Goal: Task Accomplishment & Management: Manage account settings

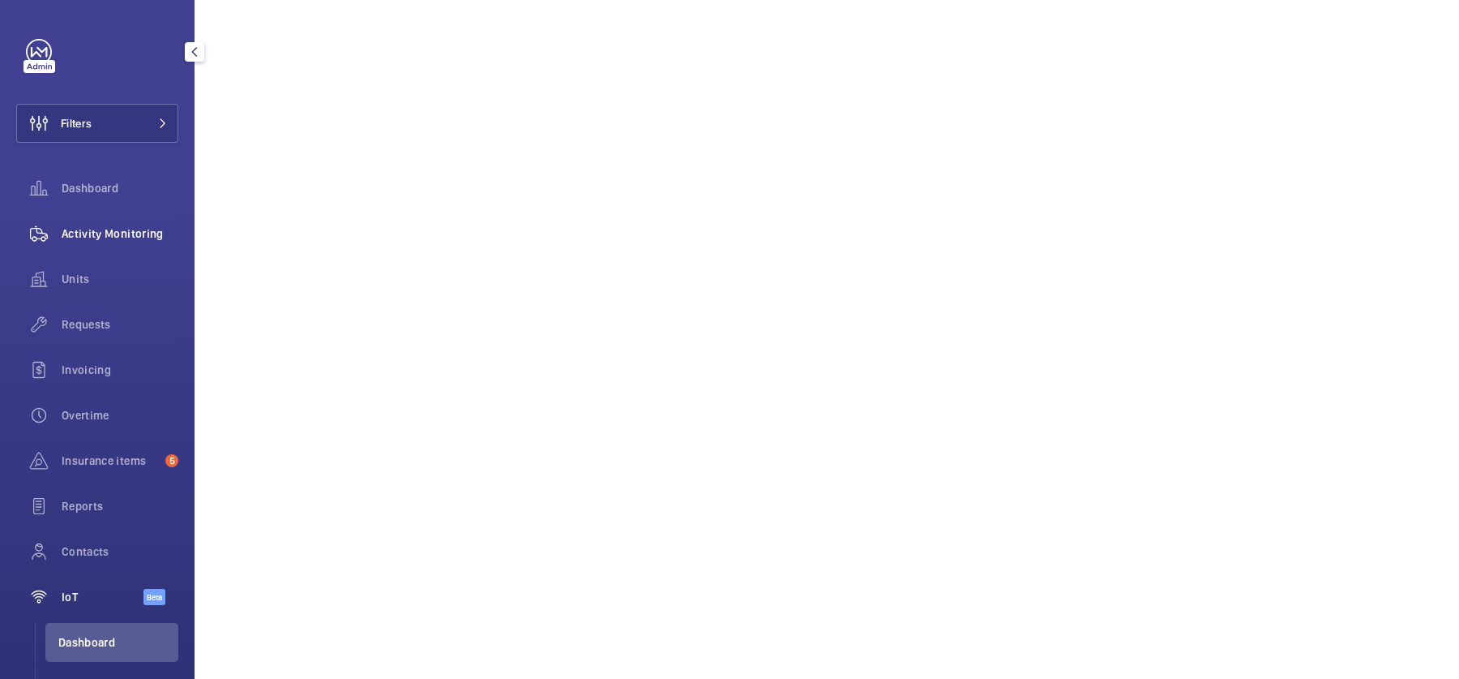
scroll to position [1540, 0]
click at [141, 226] on span "Activity Monitoring" at bounding box center [120, 233] width 117 height 16
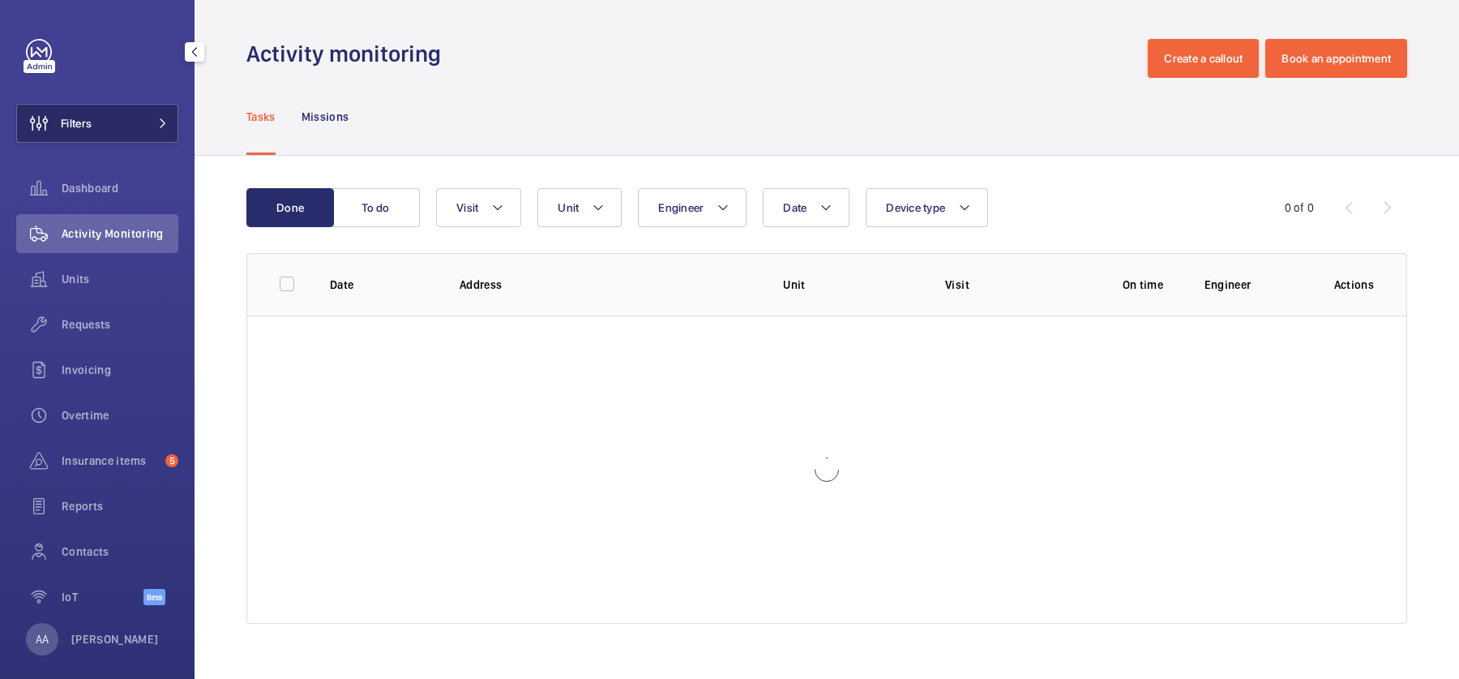
click at [111, 131] on button "Filters" at bounding box center [97, 123] width 162 height 39
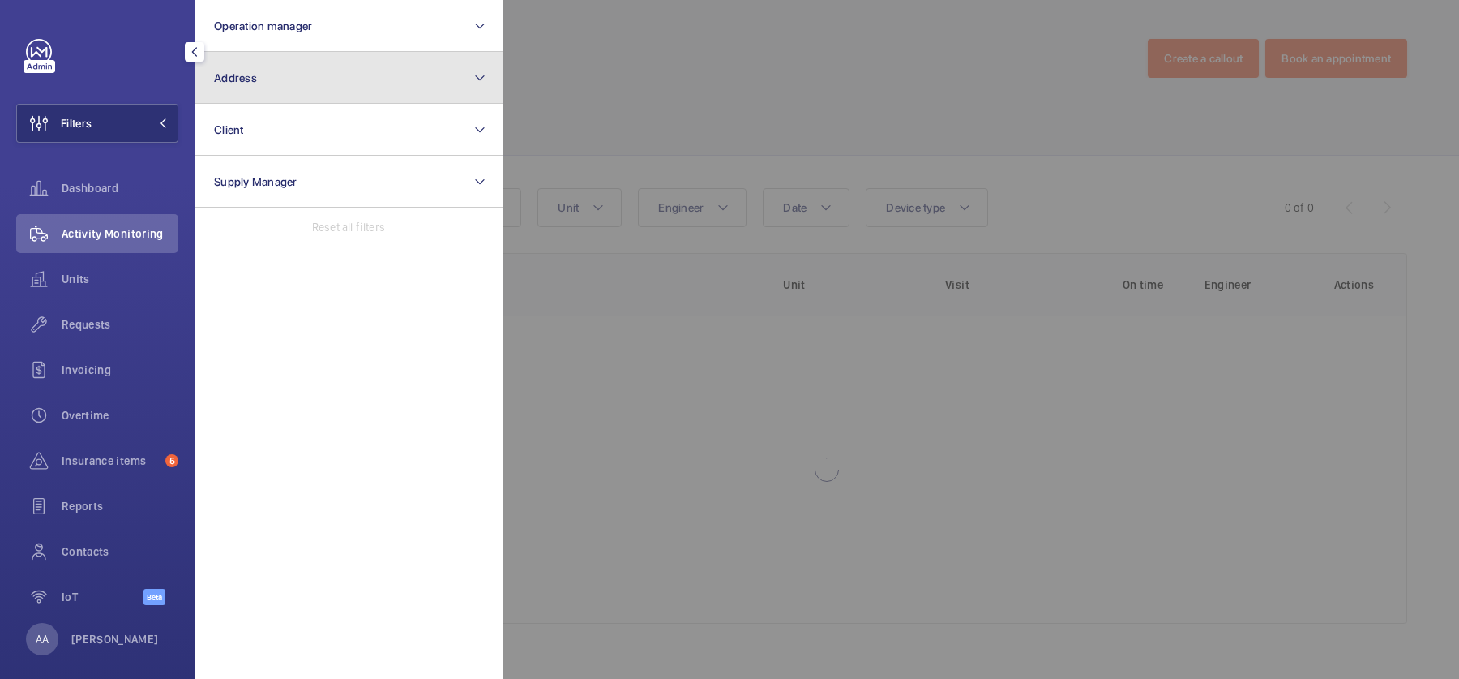
click at [243, 96] on button "Address" at bounding box center [349, 78] width 308 height 52
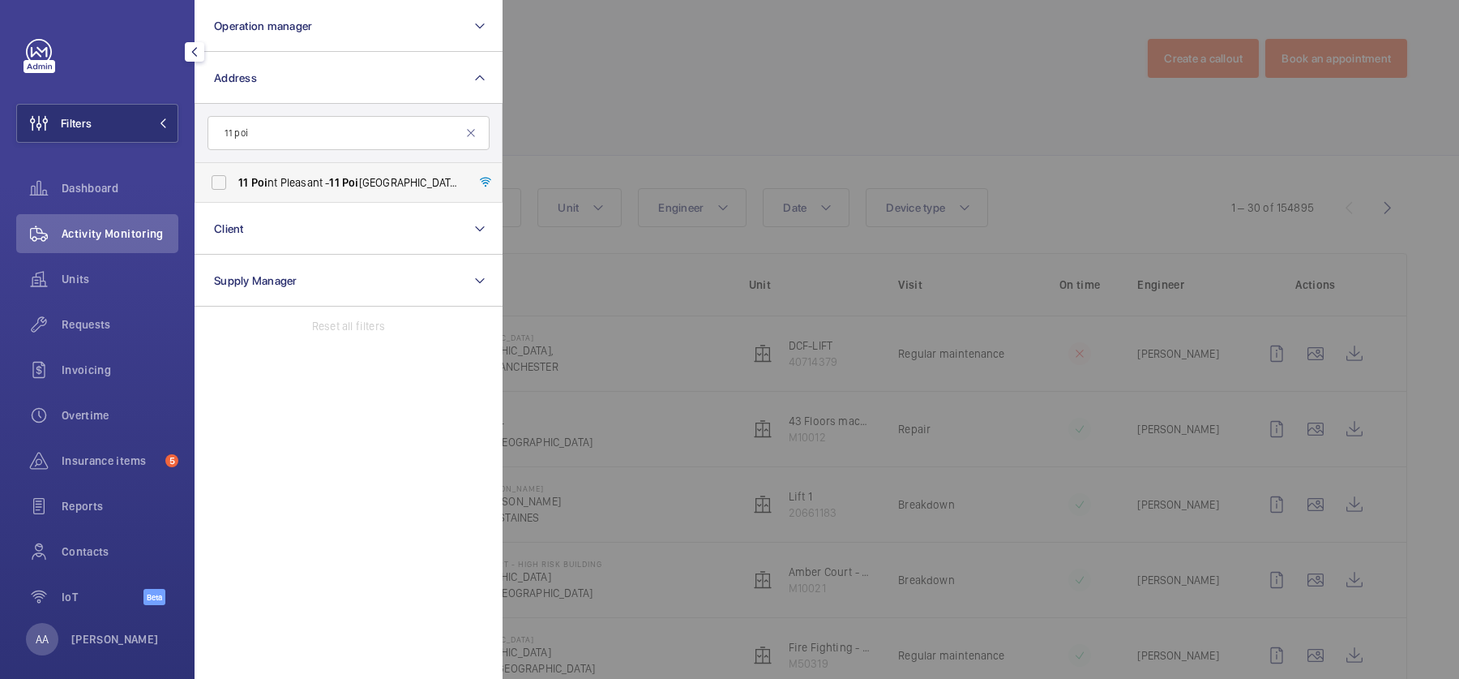
type input "11 poi"
click at [290, 192] on label "[STREET_ADDRESS]" at bounding box center [336, 182] width 282 height 39
click at [235, 192] on input "[STREET_ADDRESS]" at bounding box center [219, 182] width 32 height 32
checkbox input "true"
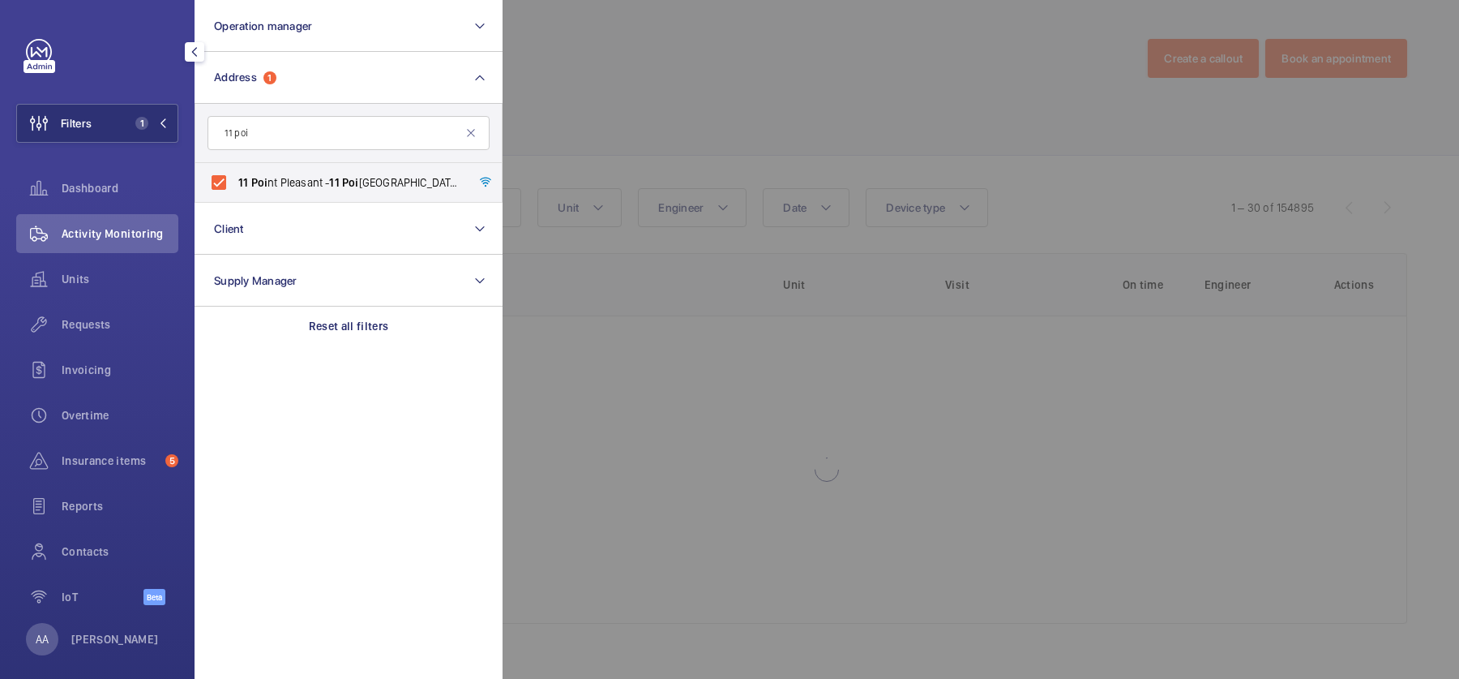
click at [734, 165] on div at bounding box center [1232, 339] width 1459 height 679
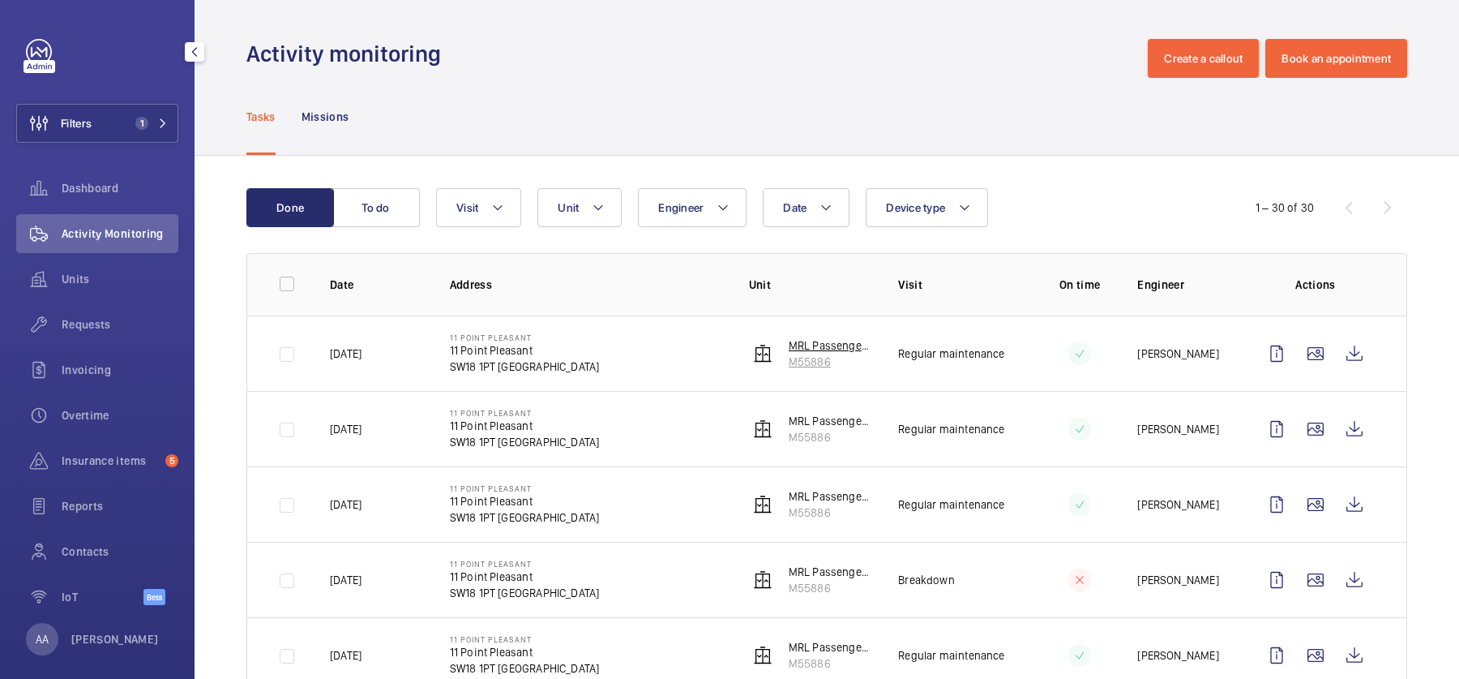
click at [787, 347] on wm-front-device-cell "MRL Passenger Lift M55886" at bounding box center [811, 353] width 124 height 32
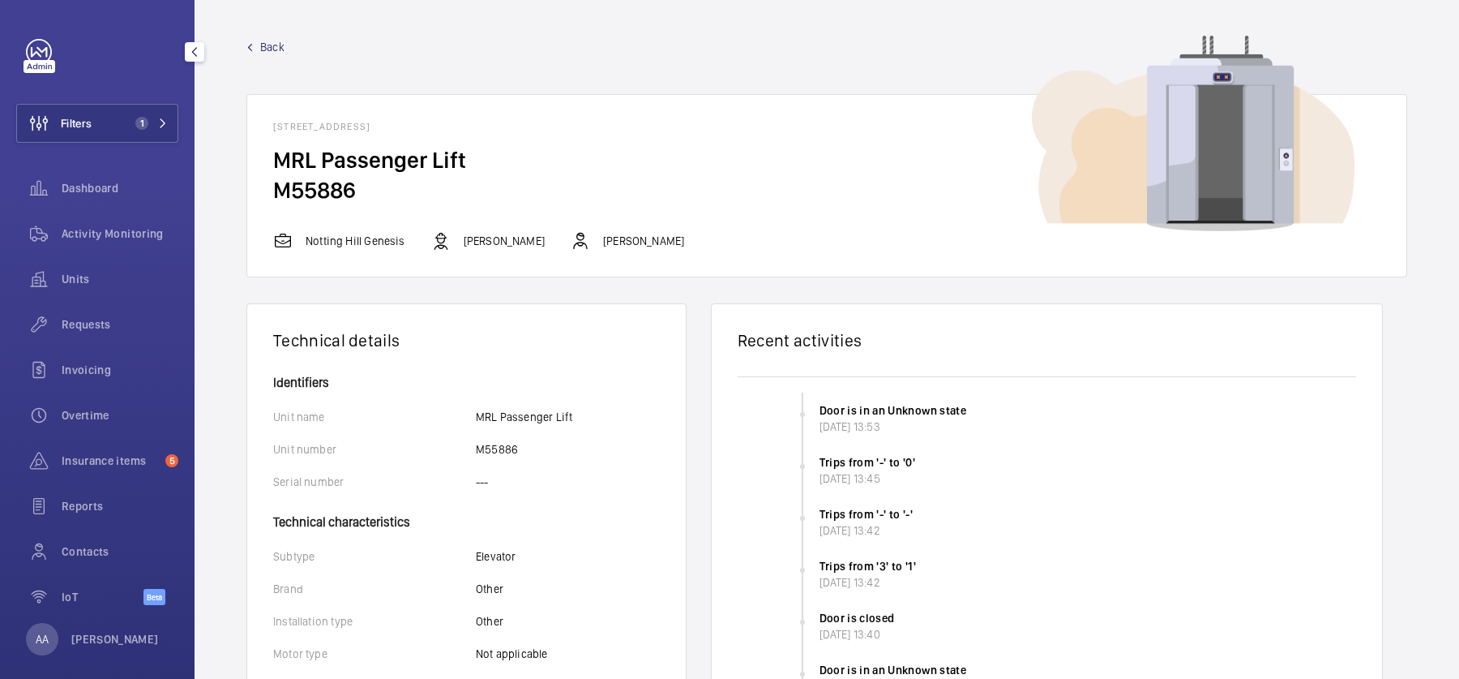
click at [264, 48] on span "Back" at bounding box center [272, 47] width 24 height 16
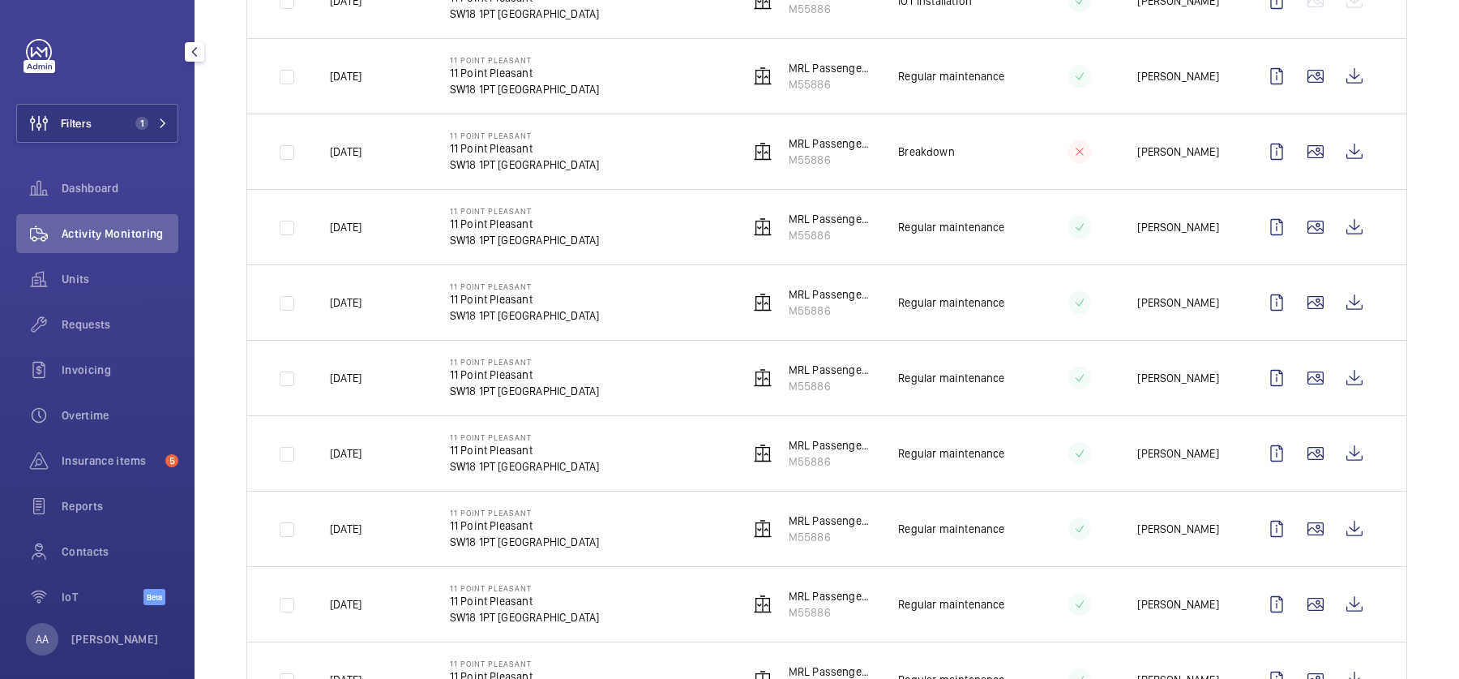
scroll to position [1077, 0]
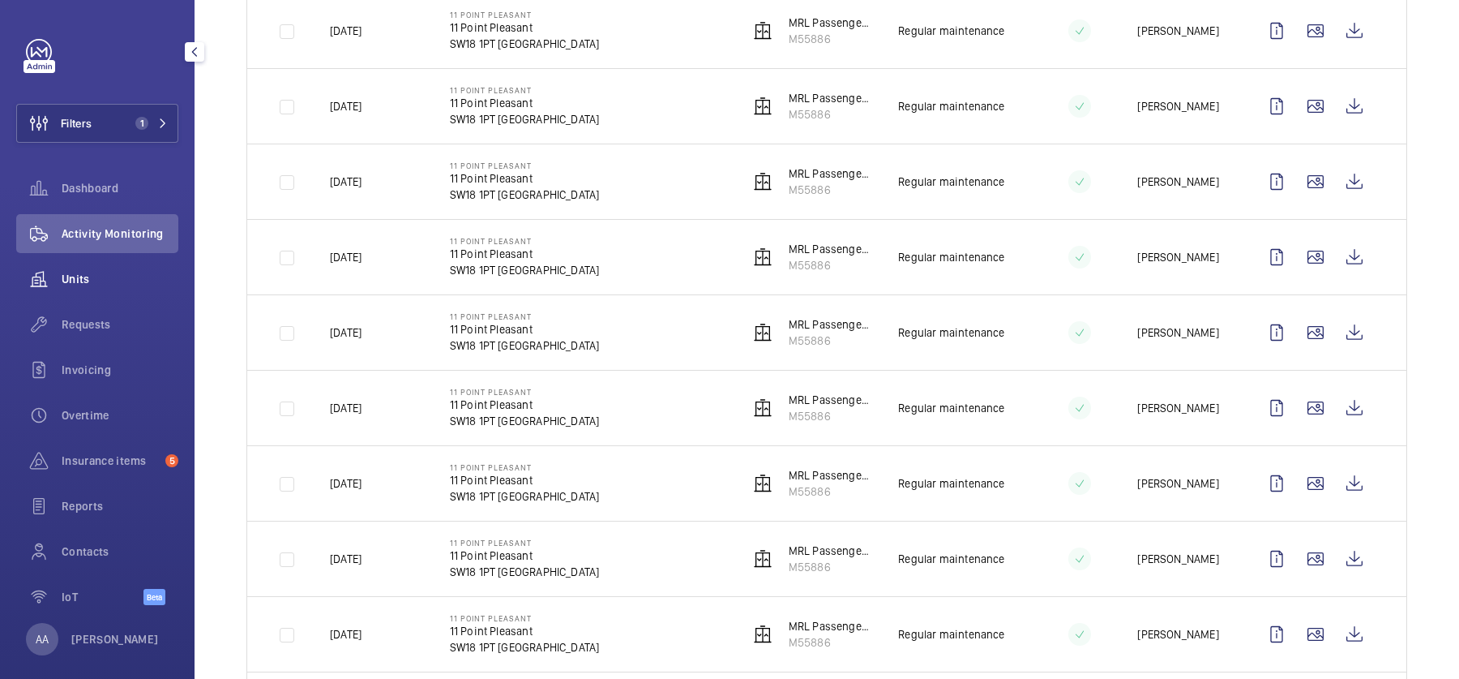
click at [74, 295] on div "Units" at bounding box center [97, 278] width 162 height 39
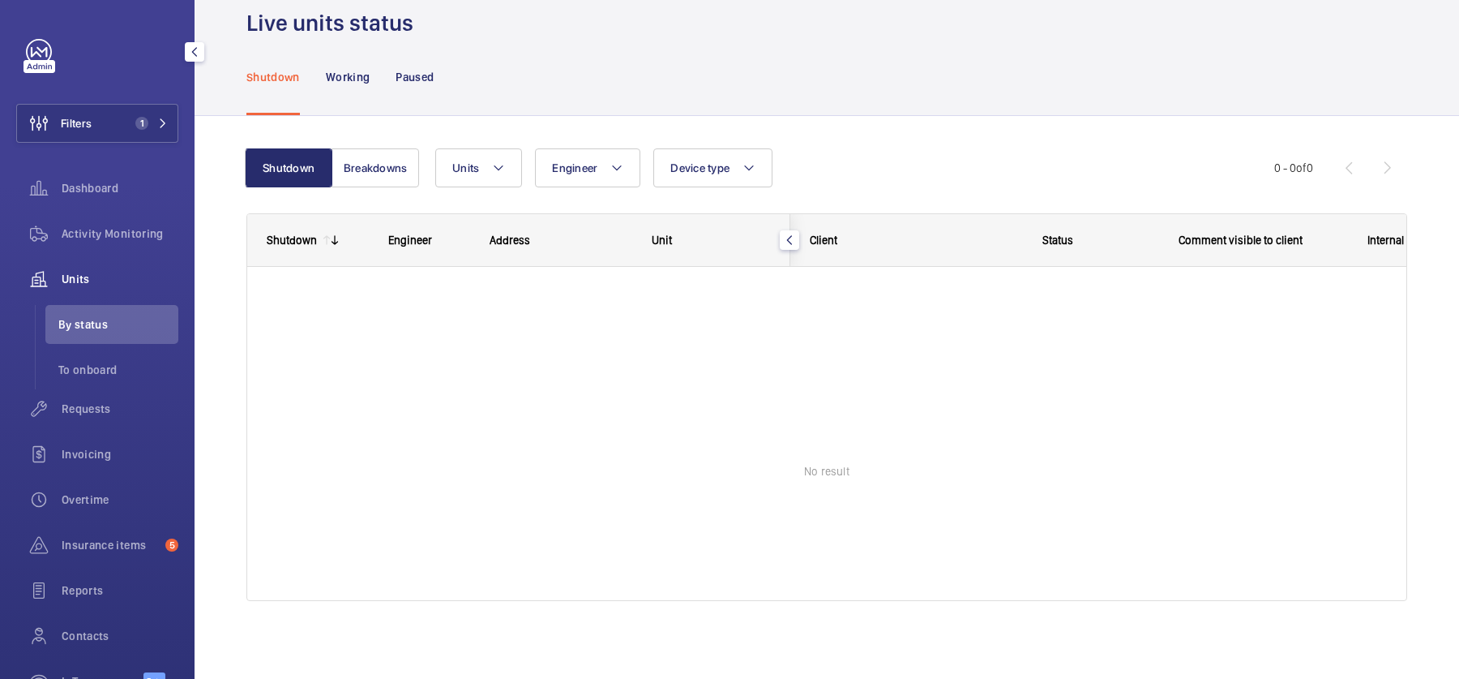
scroll to position [30, 0]
click at [104, 331] on span "By status" at bounding box center [118, 324] width 120 height 16
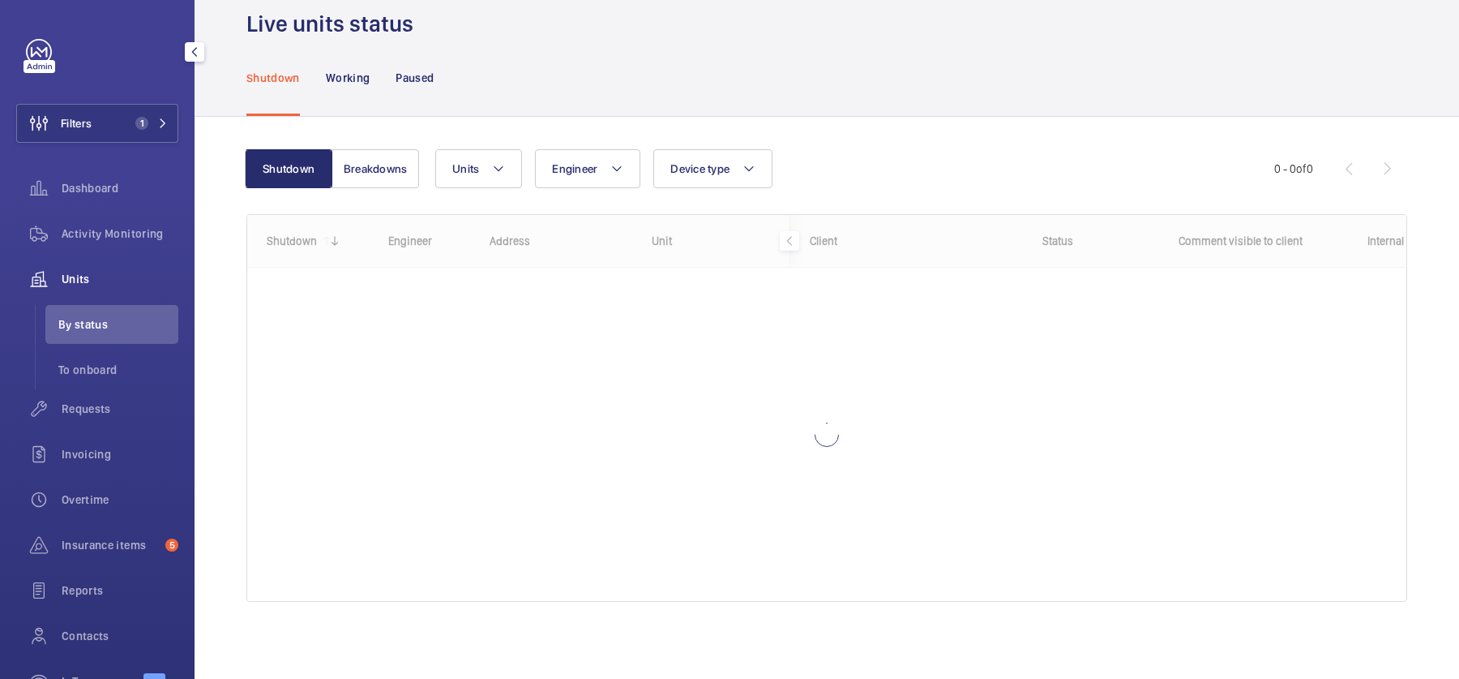
click at [118, 435] on div "Invoicing" at bounding box center [97, 457] width 162 height 45
click at [107, 417] on div "Requests" at bounding box center [97, 408] width 162 height 39
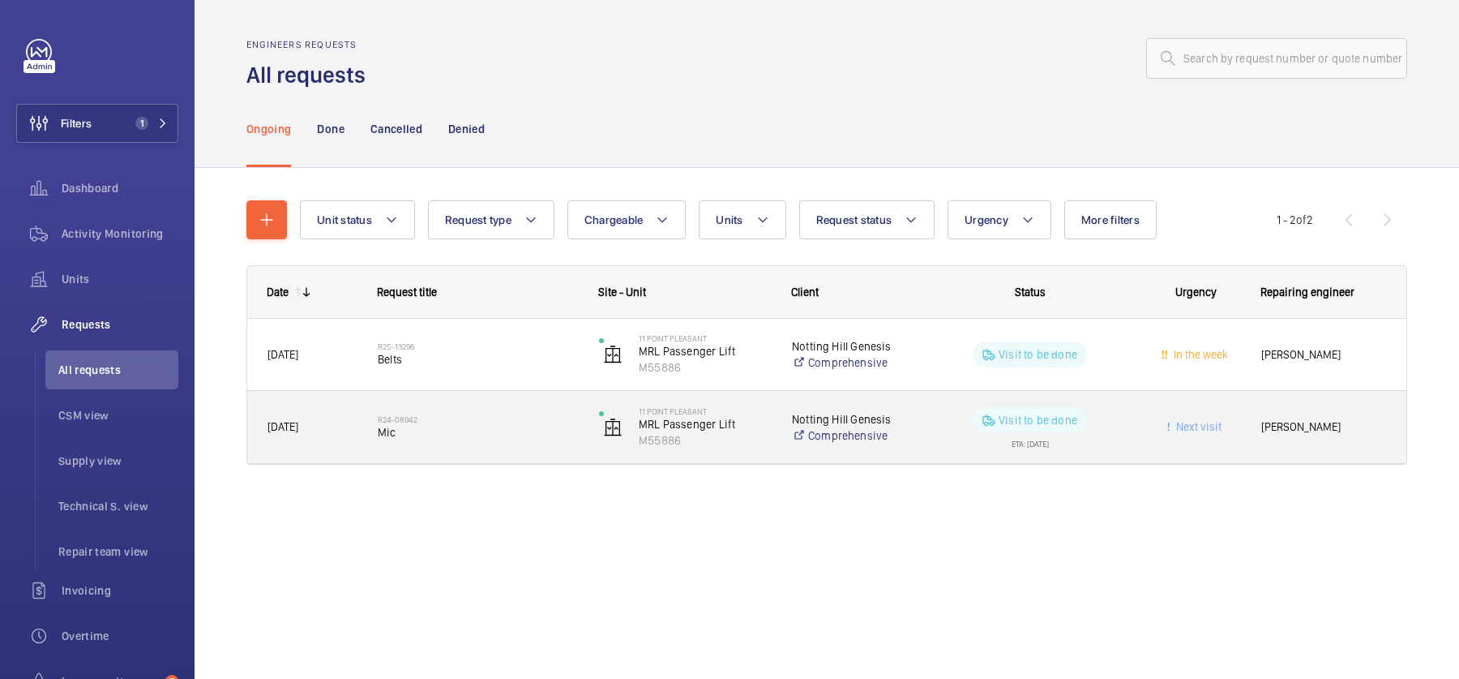
click at [429, 438] on span "Mic" at bounding box center [478, 432] width 200 height 16
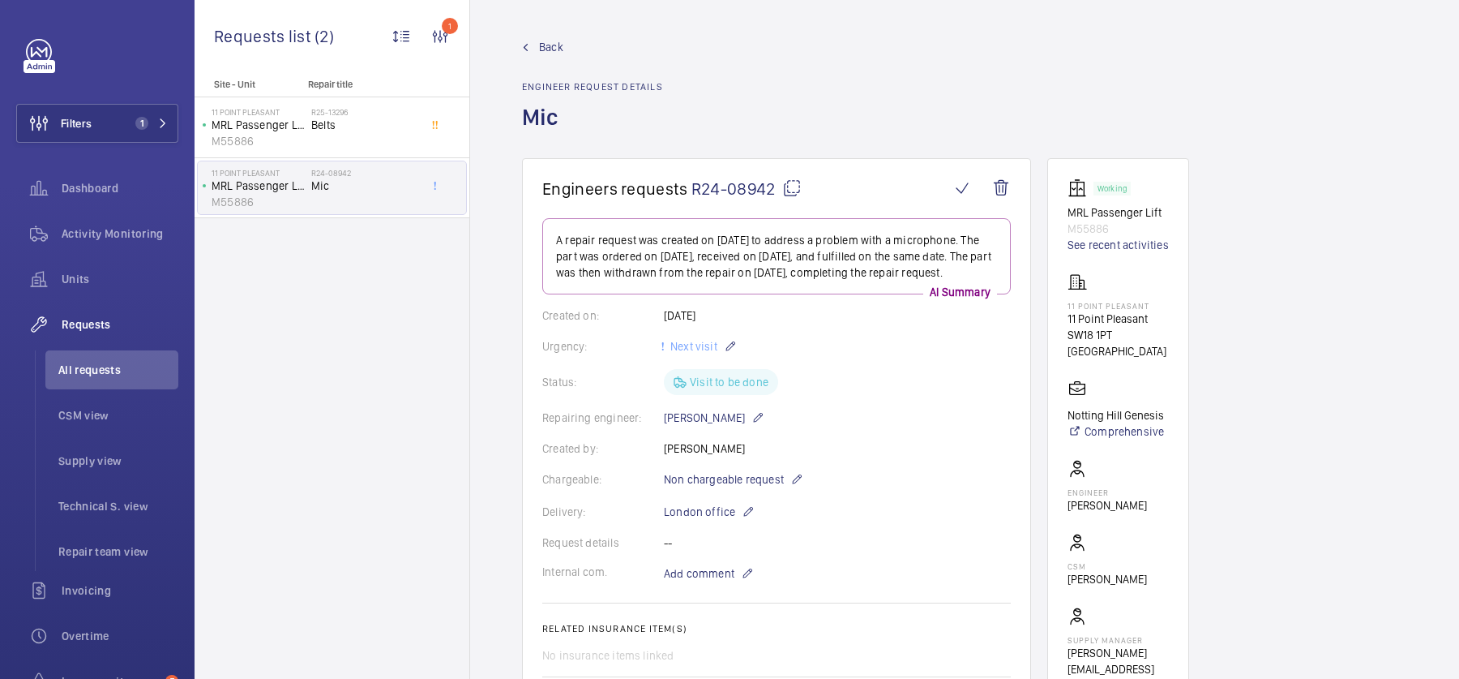
click at [546, 42] on span "Back" at bounding box center [551, 47] width 24 height 16
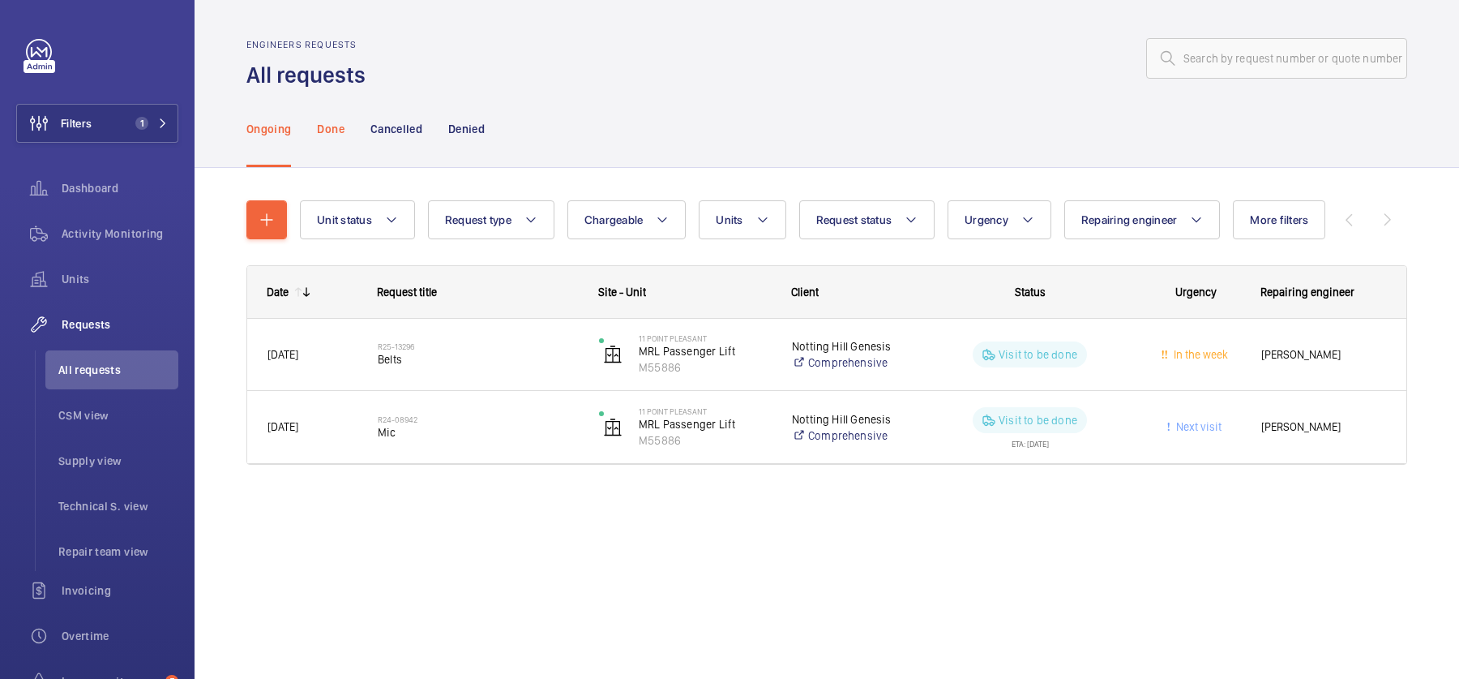
click at [336, 123] on p "Done" at bounding box center [330, 129] width 27 height 16
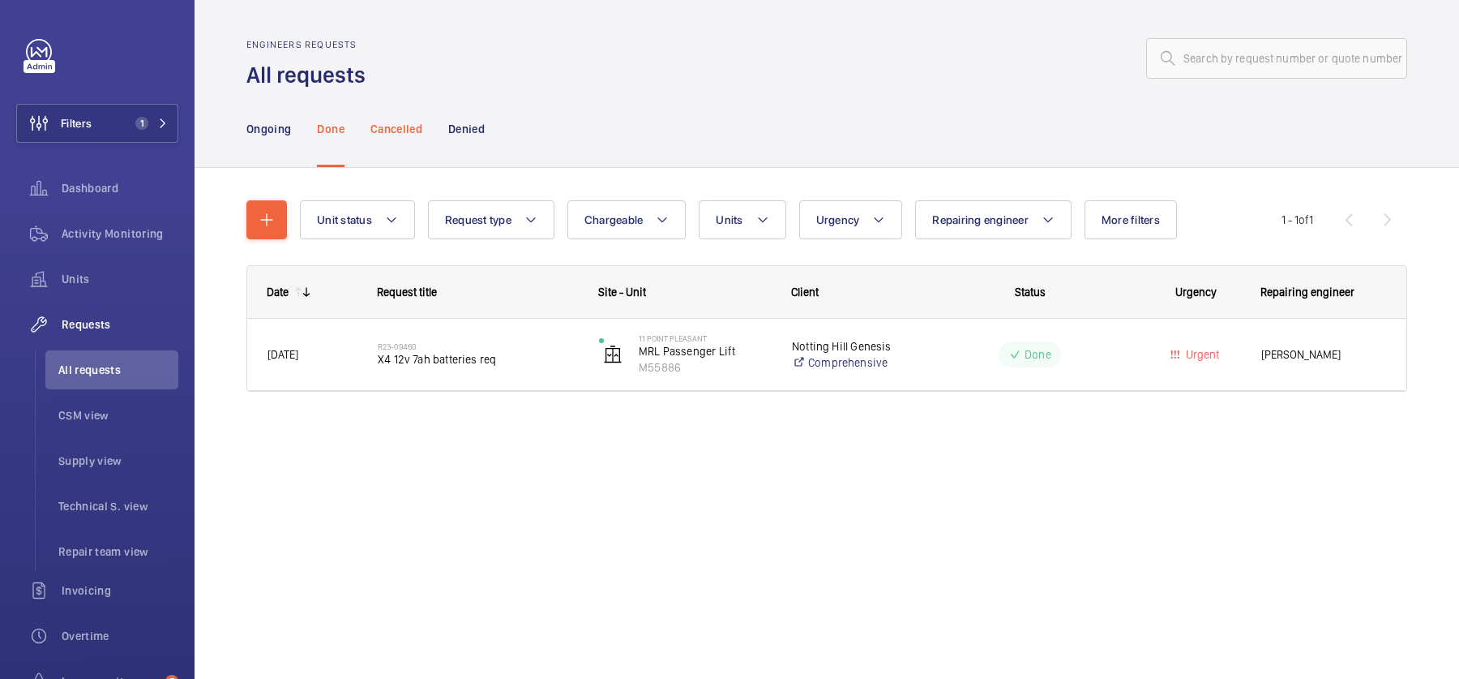
click at [396, 133] on p "Cancelled" at bounding box center [397, 129] width 52 height 16
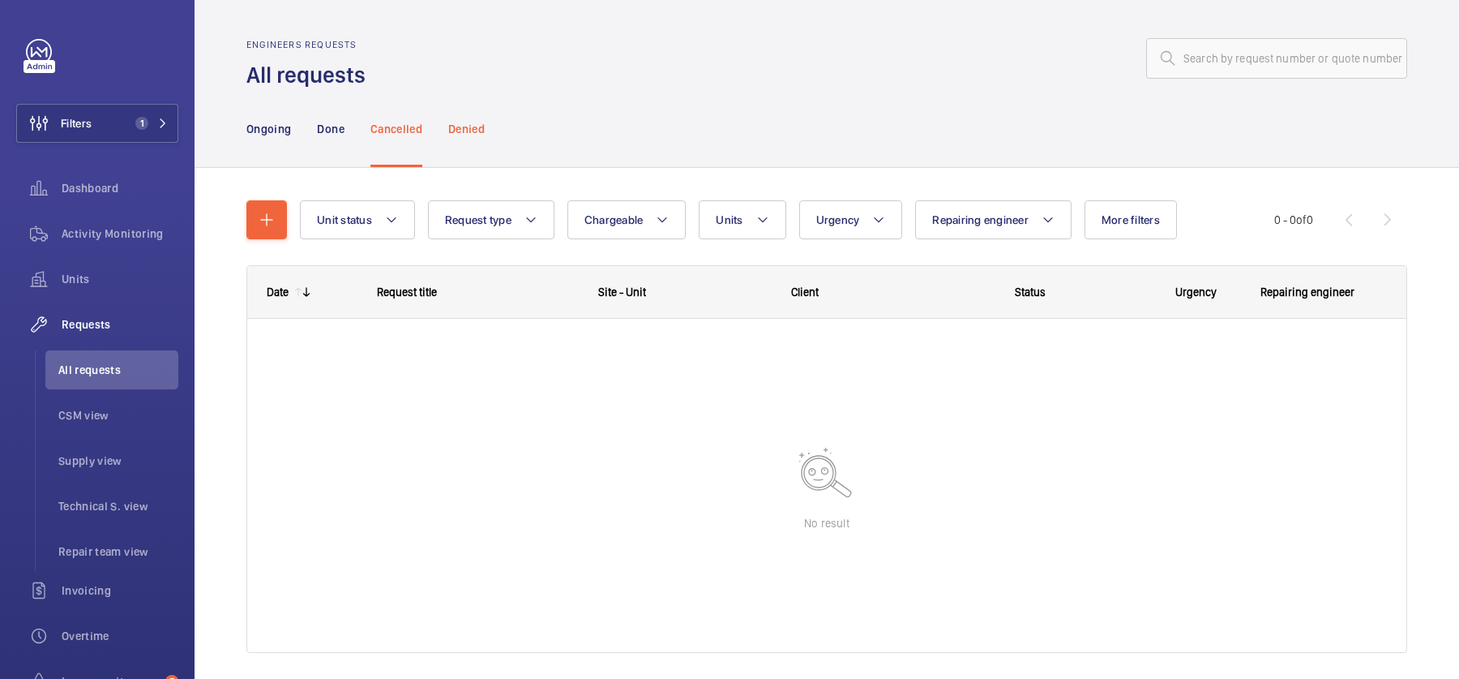
click at [466, 138] on div "Denied" at bounding box center [466, 128] width 36 height 77
click at [280, 139] on div "Ongoing" at bounding box center [268, 128] width 45 height 77
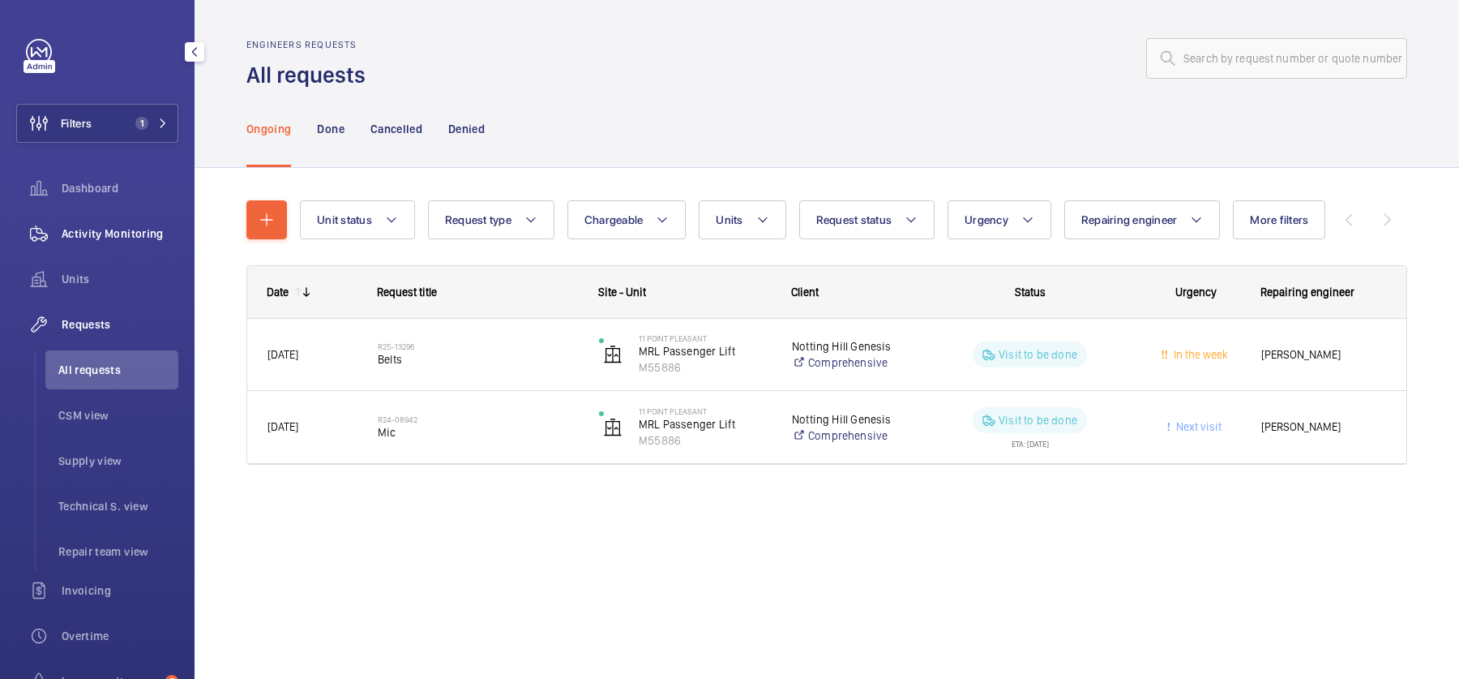
click at [74, 219] on div "Activity Monitoring" at bounding box center [97, 233] width 162 height 39
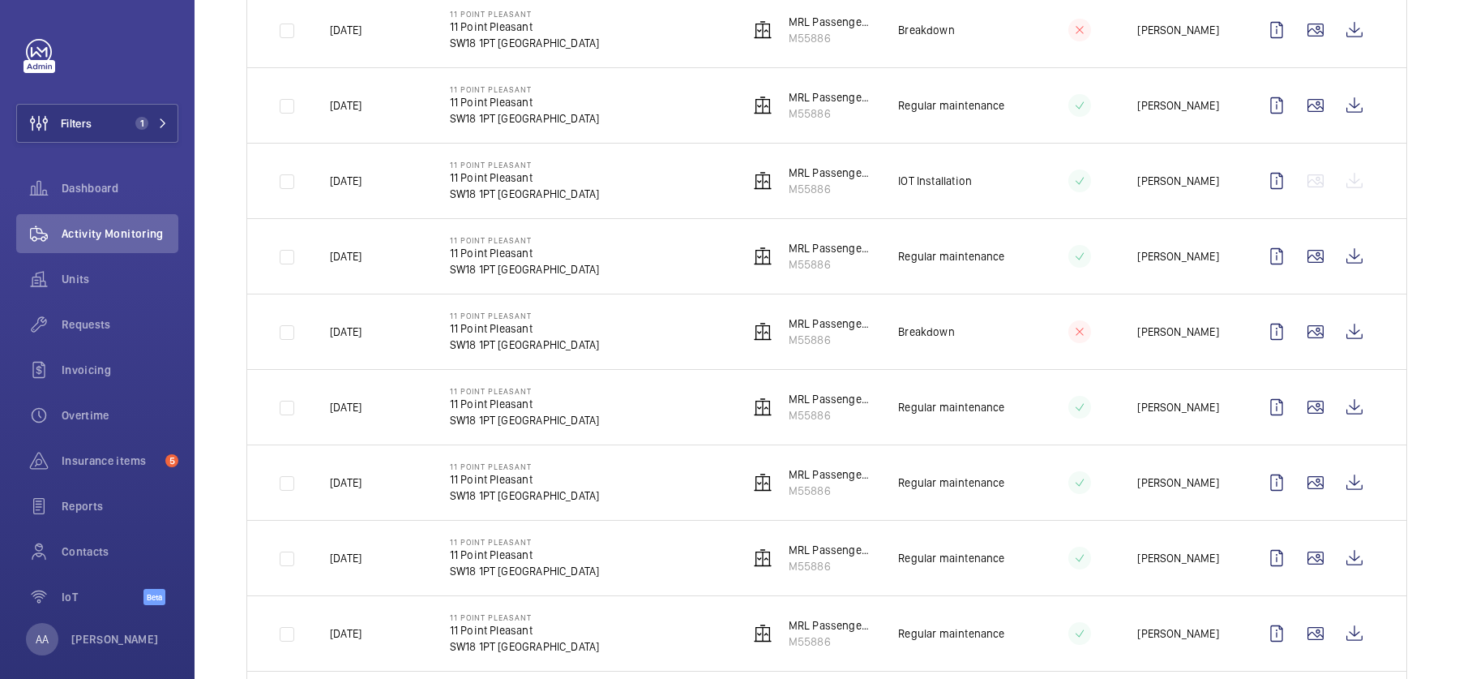
scroll to position [209, 0]
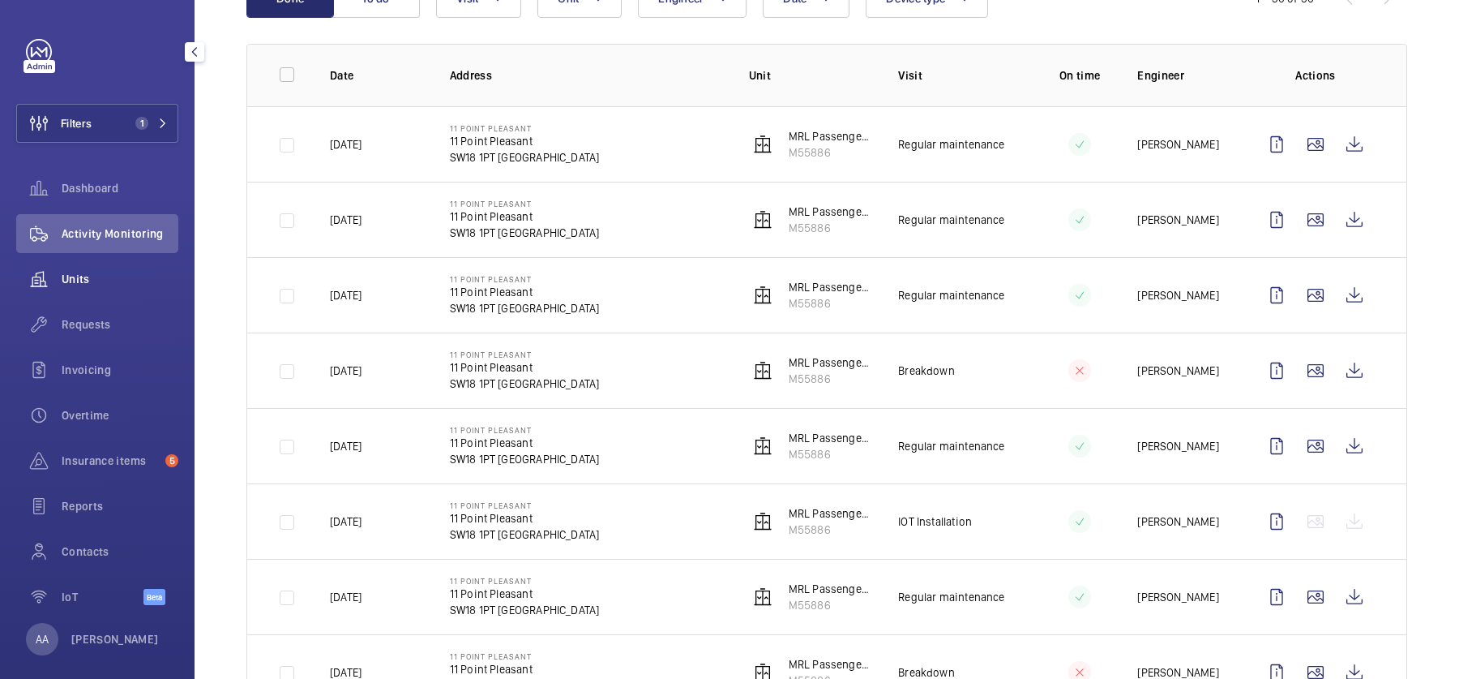
click at [90, 277] on span "Units" at bounding box center [120, 279] width 117 height 16
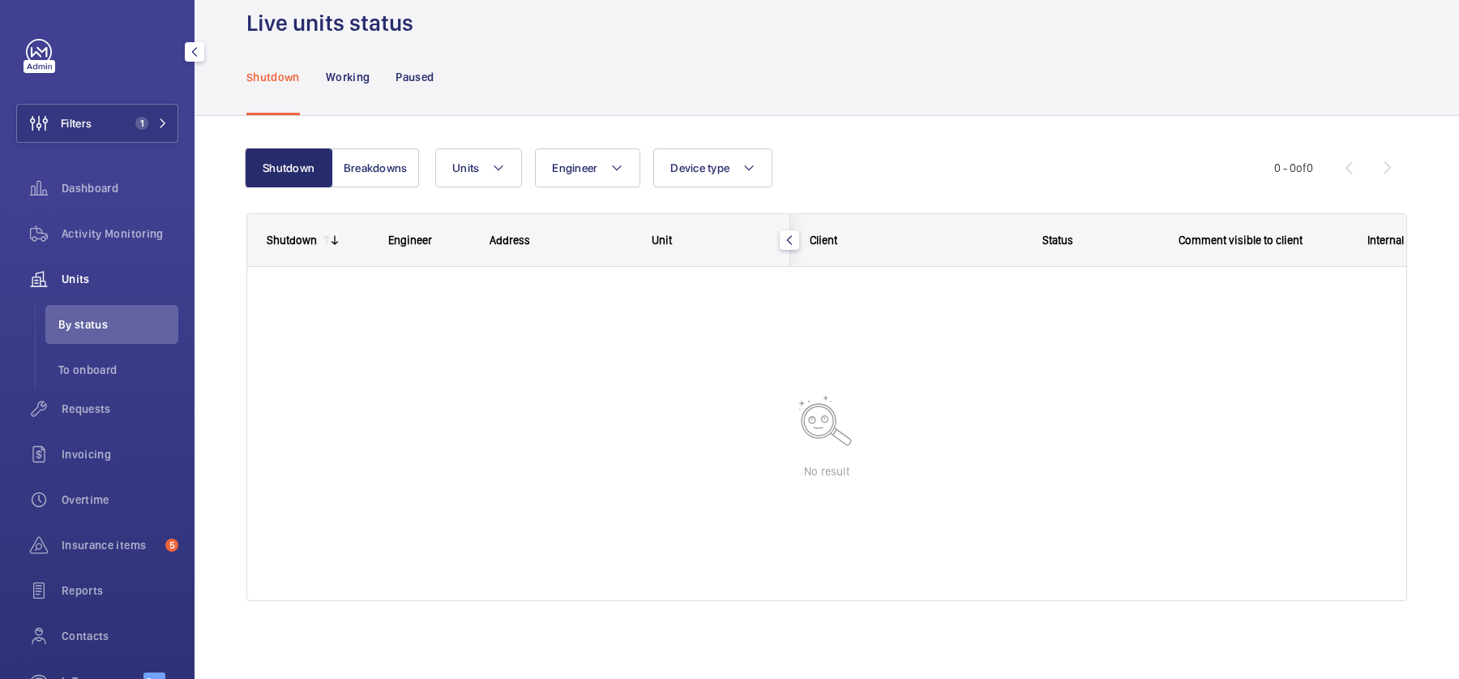
scroll to position [30, 0]
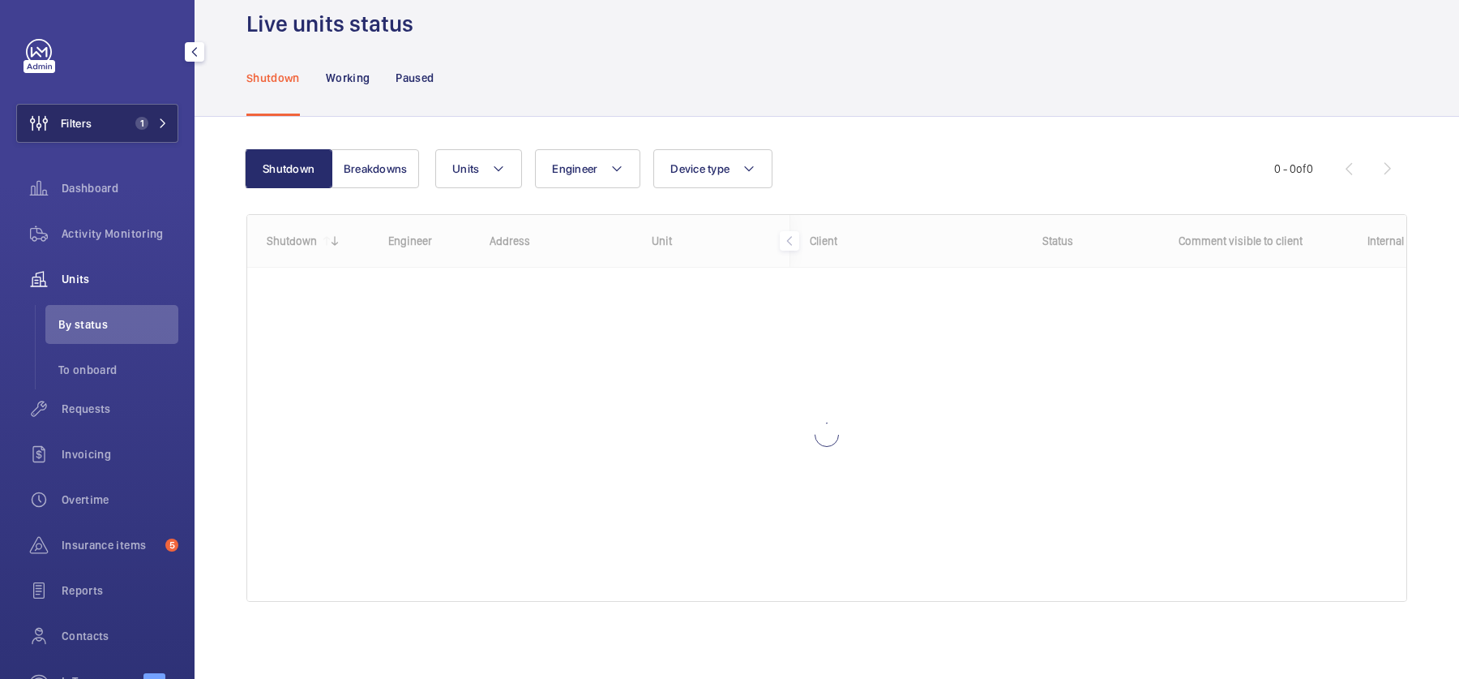
click at [152, 124] on span "1" at bounding box center [148, 123] width 39 height 13
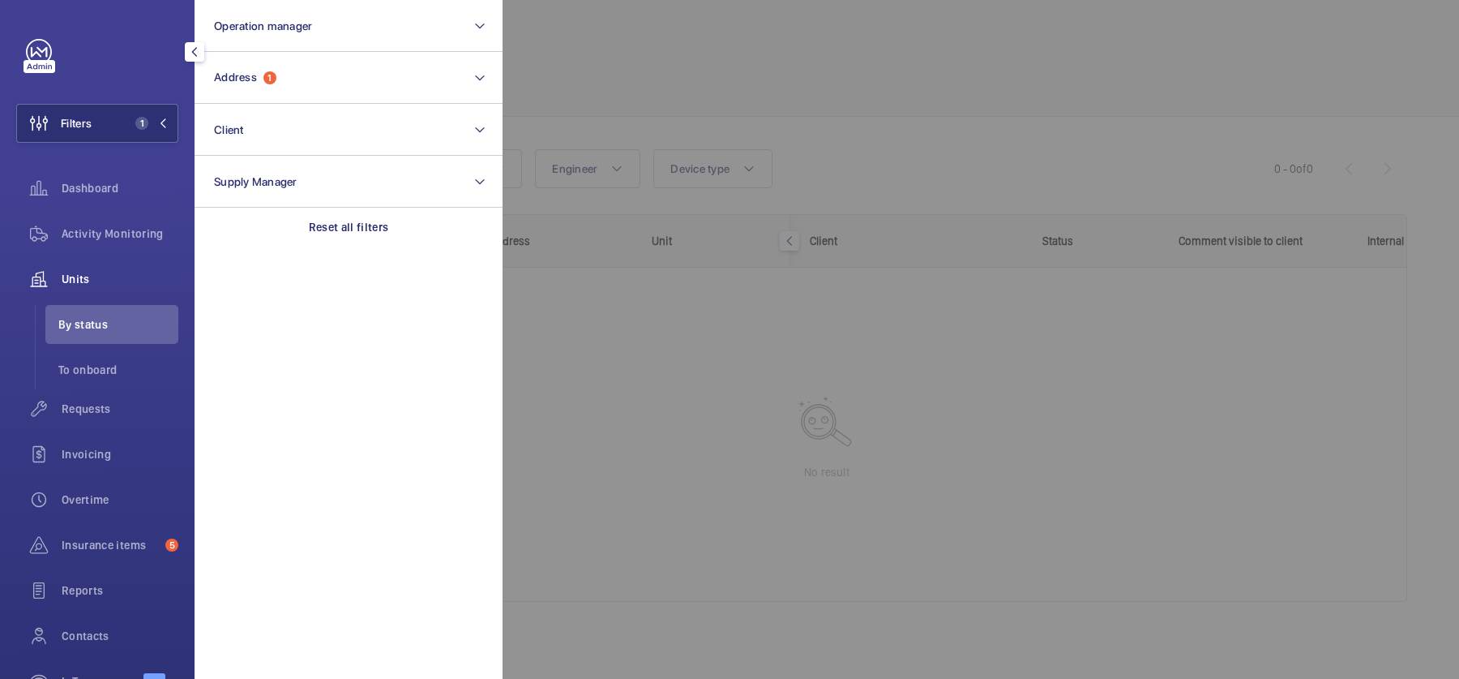
click at [398, 251] on section "Operation manager Address 1 Client Supply Manager Reset all filters" at bounding box center [349, 339] width 308 height 679
click at [380, 229] on p "Reset all filters" at bounding box center [349, 227] width 80 height 16
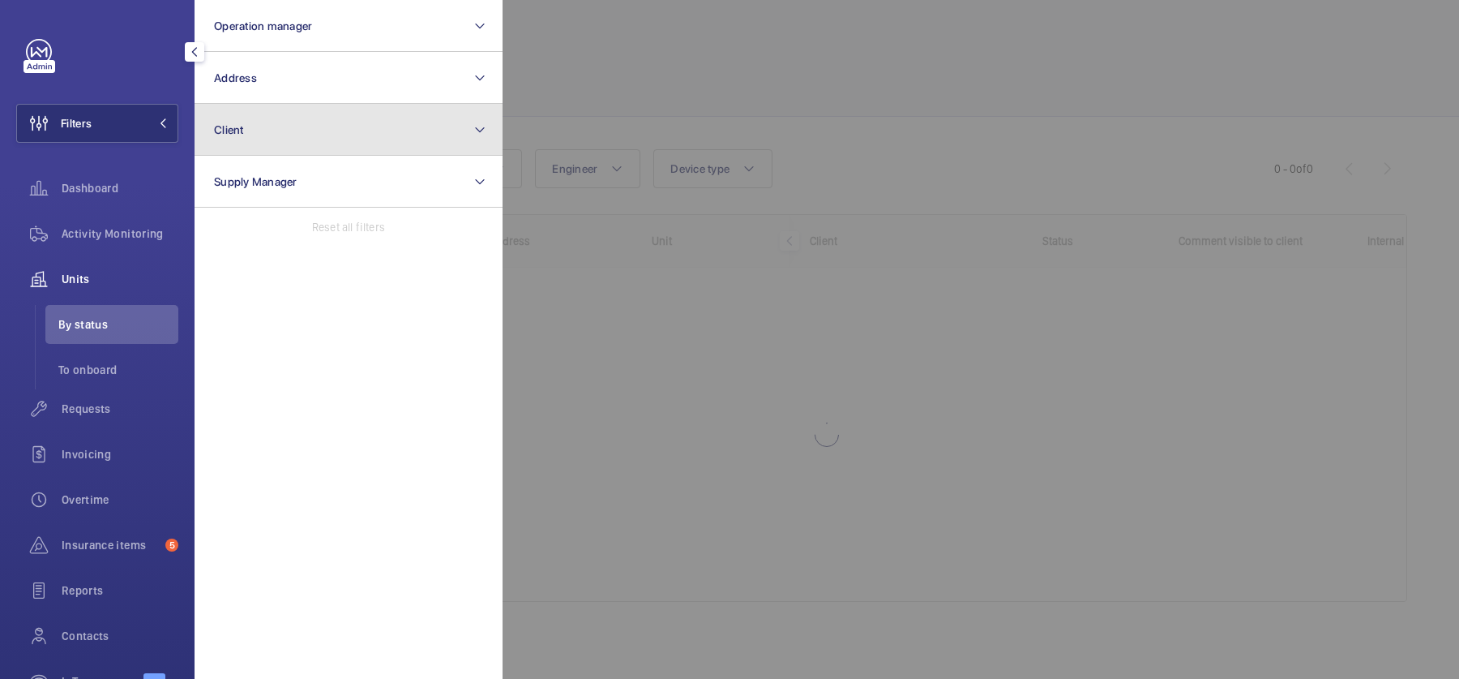
click at [312, 141] on button "Client" at bounding box center [349, 130] width 308 height 52
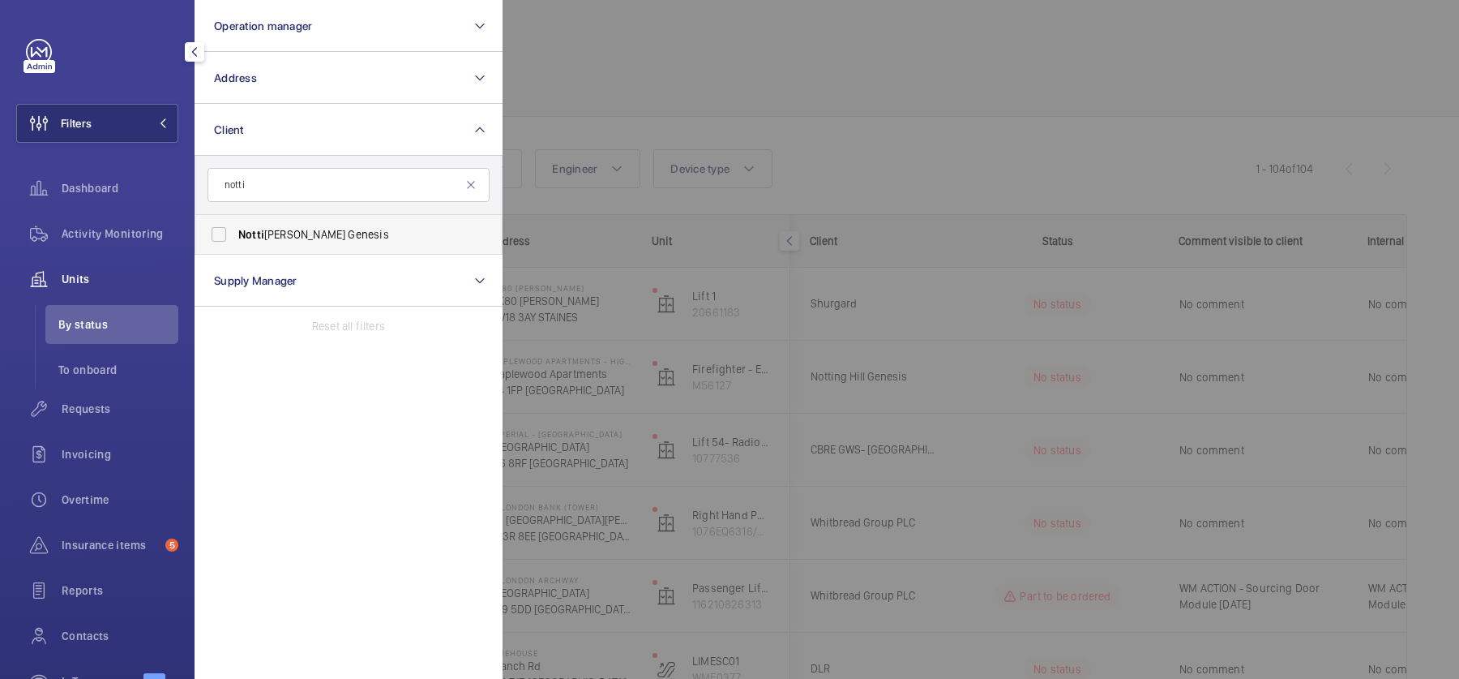
type input "notti"
click at [347, 238] on span "Notti [PERSON_NAME] Genesis" at bounding box center [349, 234] width 223 height 16
click at [235, 238] on input "Notti [PERSON_NAME] Genesis" at bounding box center [219, 234] width 32 height 32
checkbox input "true"
click at [1117, 79] on div at bounding box center [1232, 339] width 1459 height 679
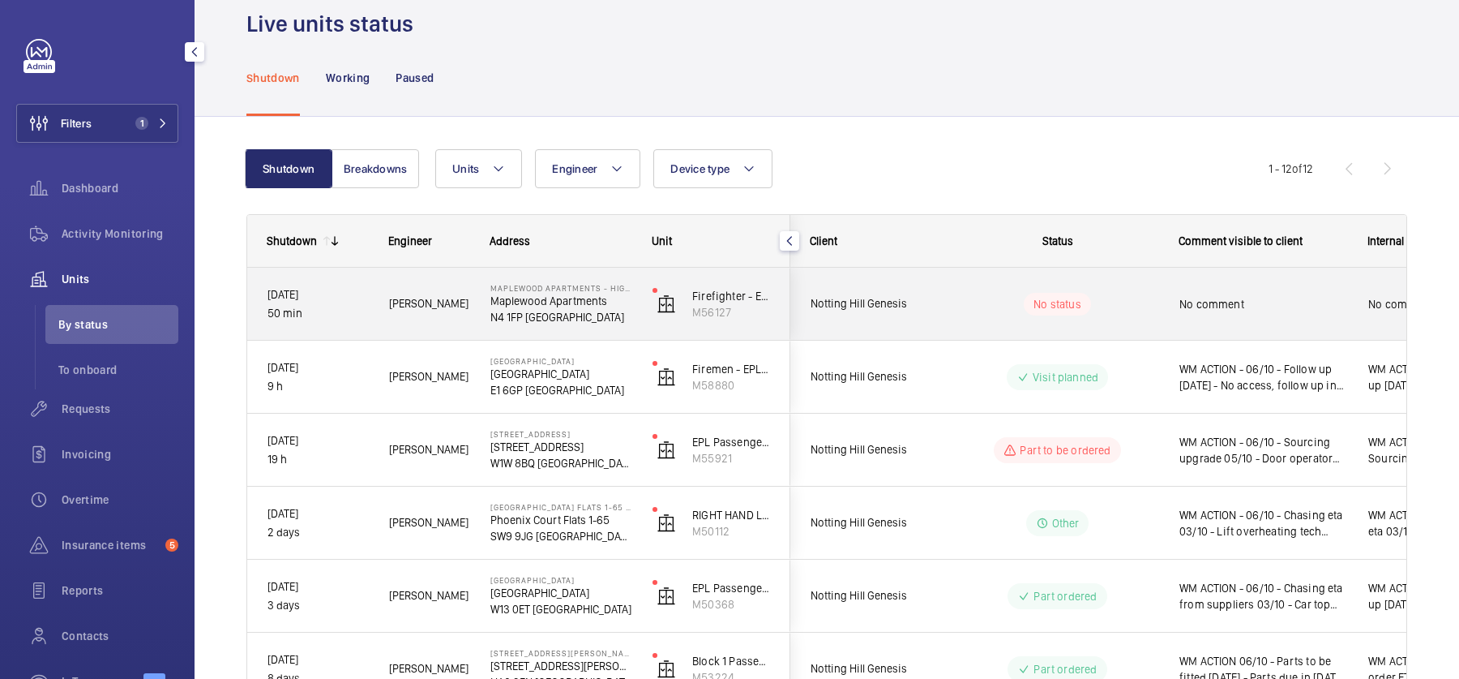
click at [1229, 278] on div "No comment" at bounding box center [1253, 304] width 187 height 70
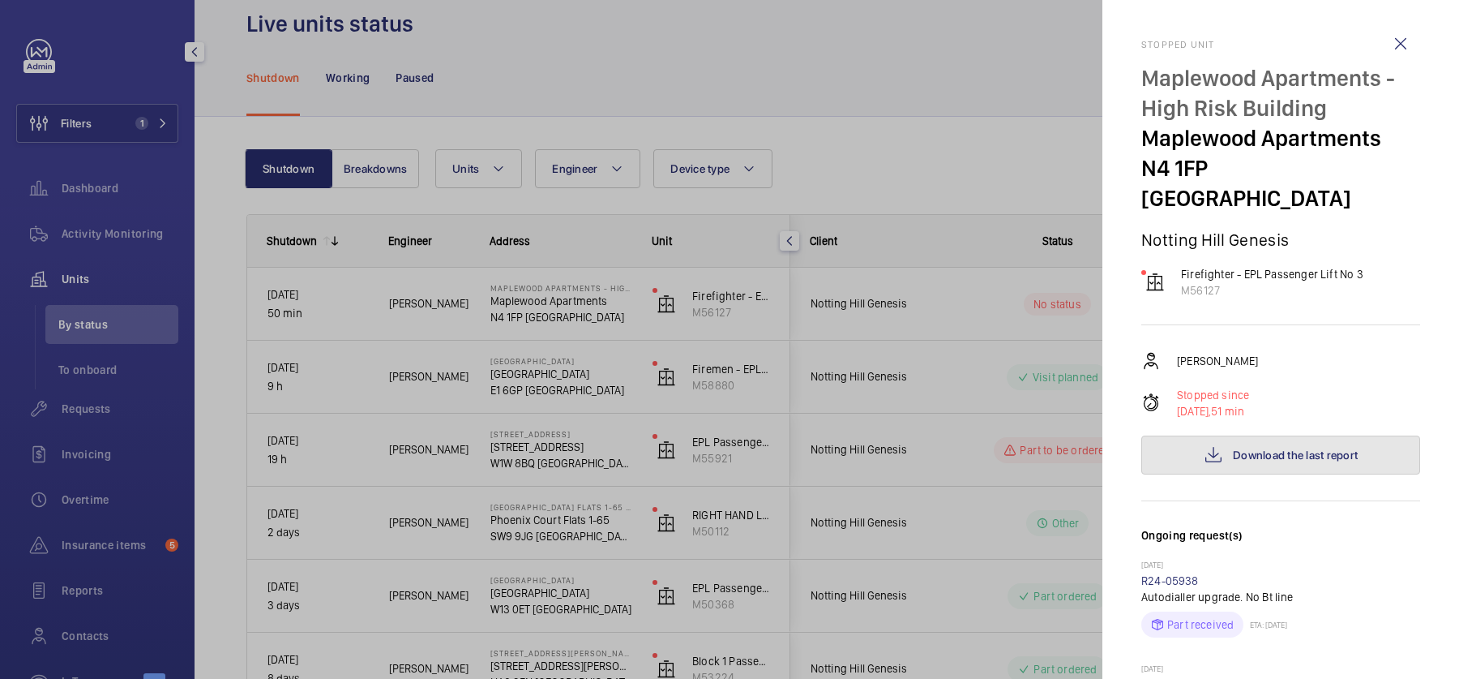
click at [1267, 448] on span "Download the last report" at bounding box center [1295, 454] width 125 height 13
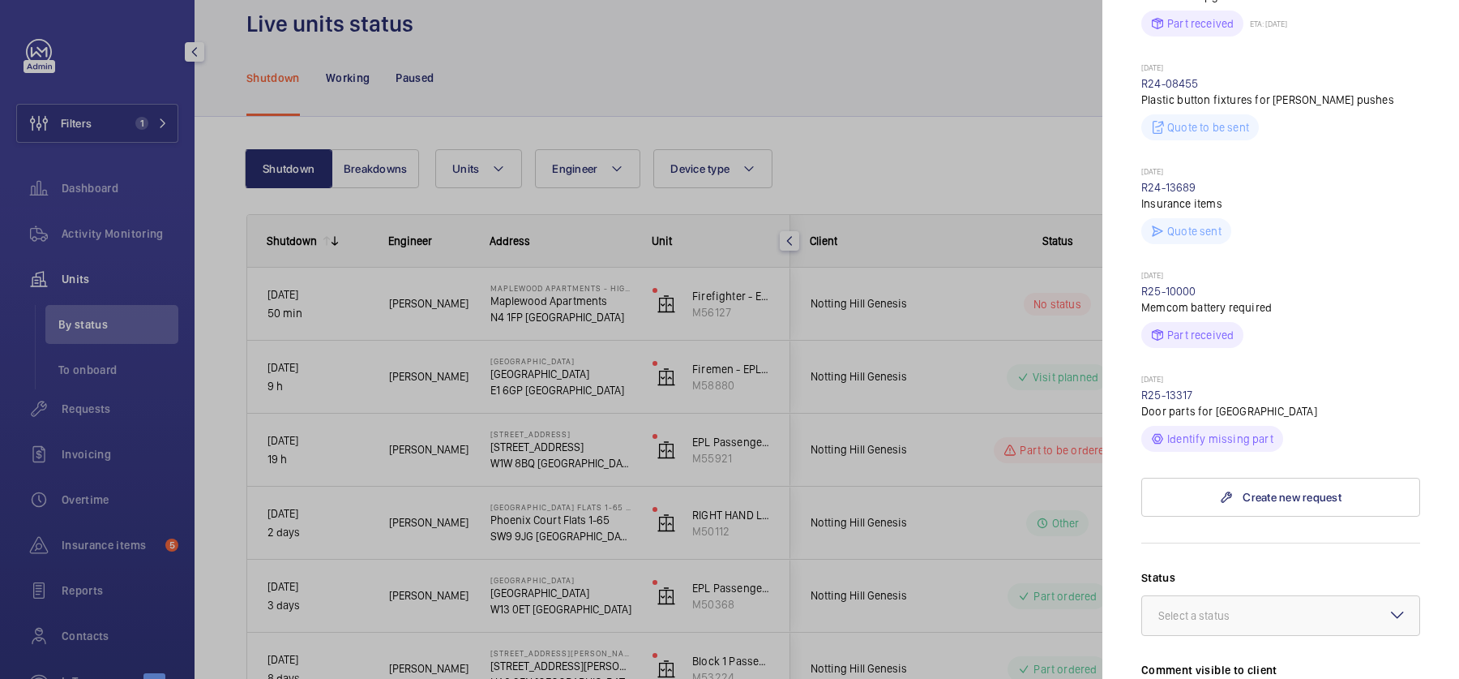
scroll to position [657, 0]
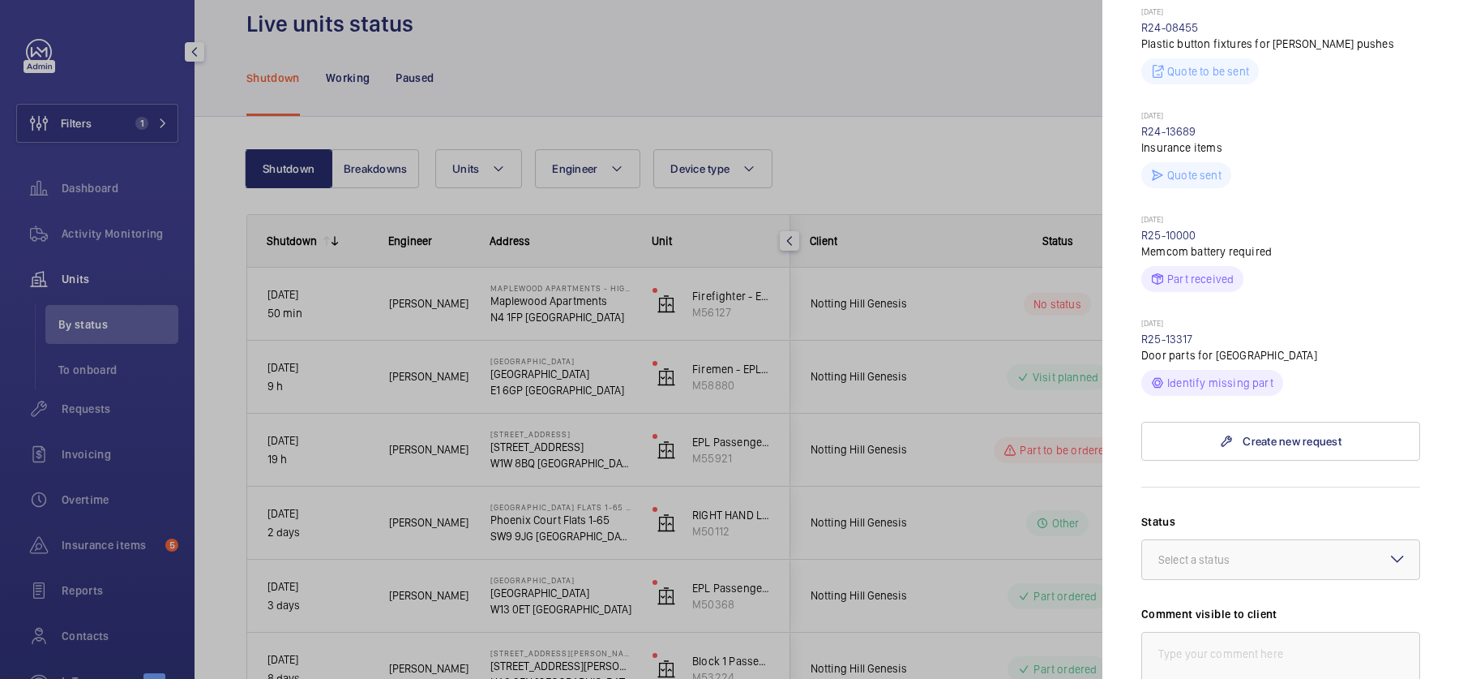
click at [941, 400] on div at bounding box center [729, 339] width 1459 height 679
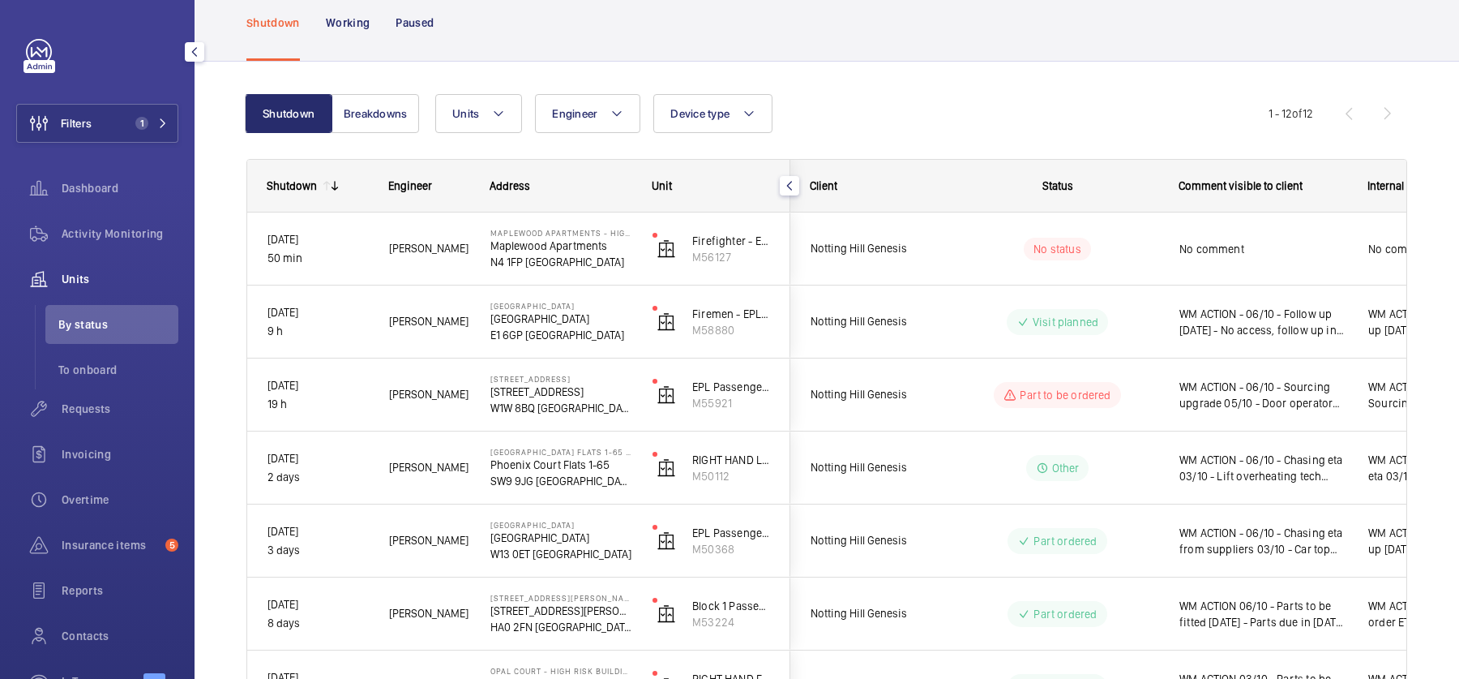
scroll to position [0, 0]
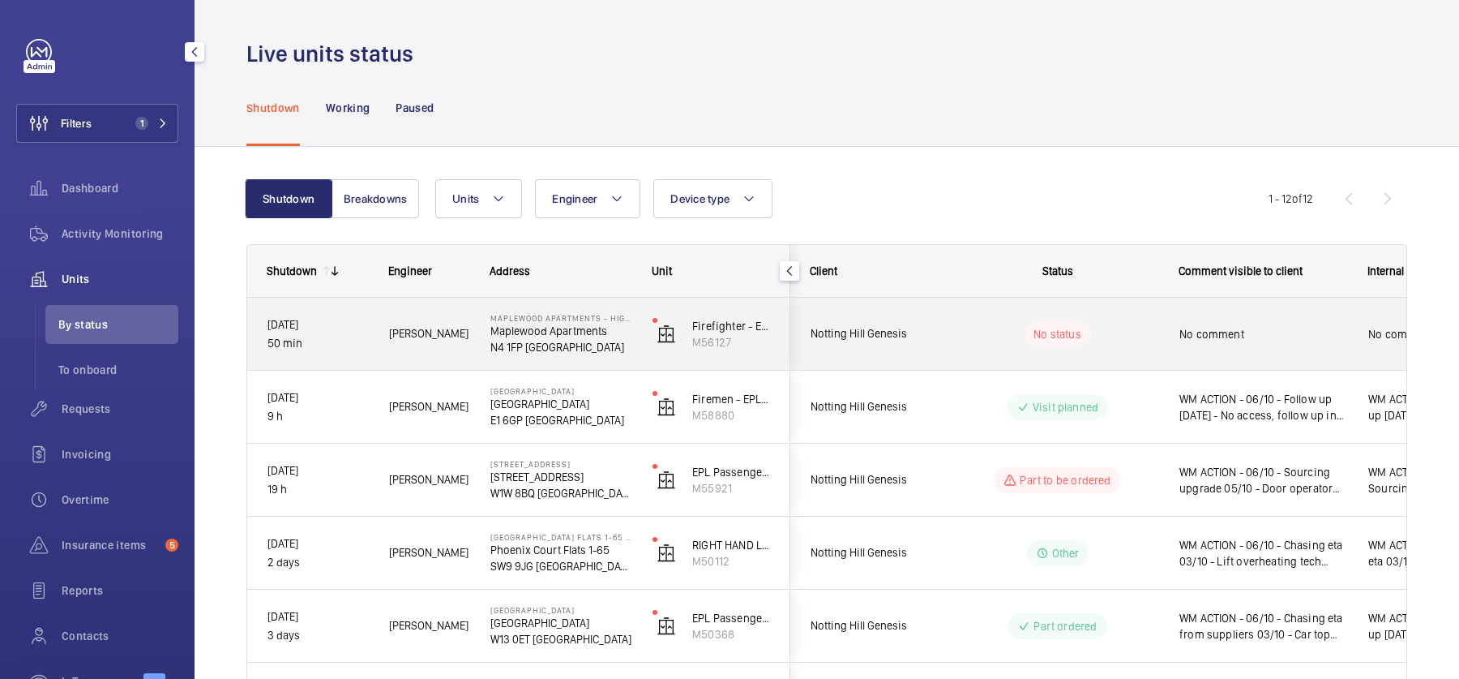
click at [1095, 319] on div "No status" at bounding box center [1047, 333] width 221 height 55
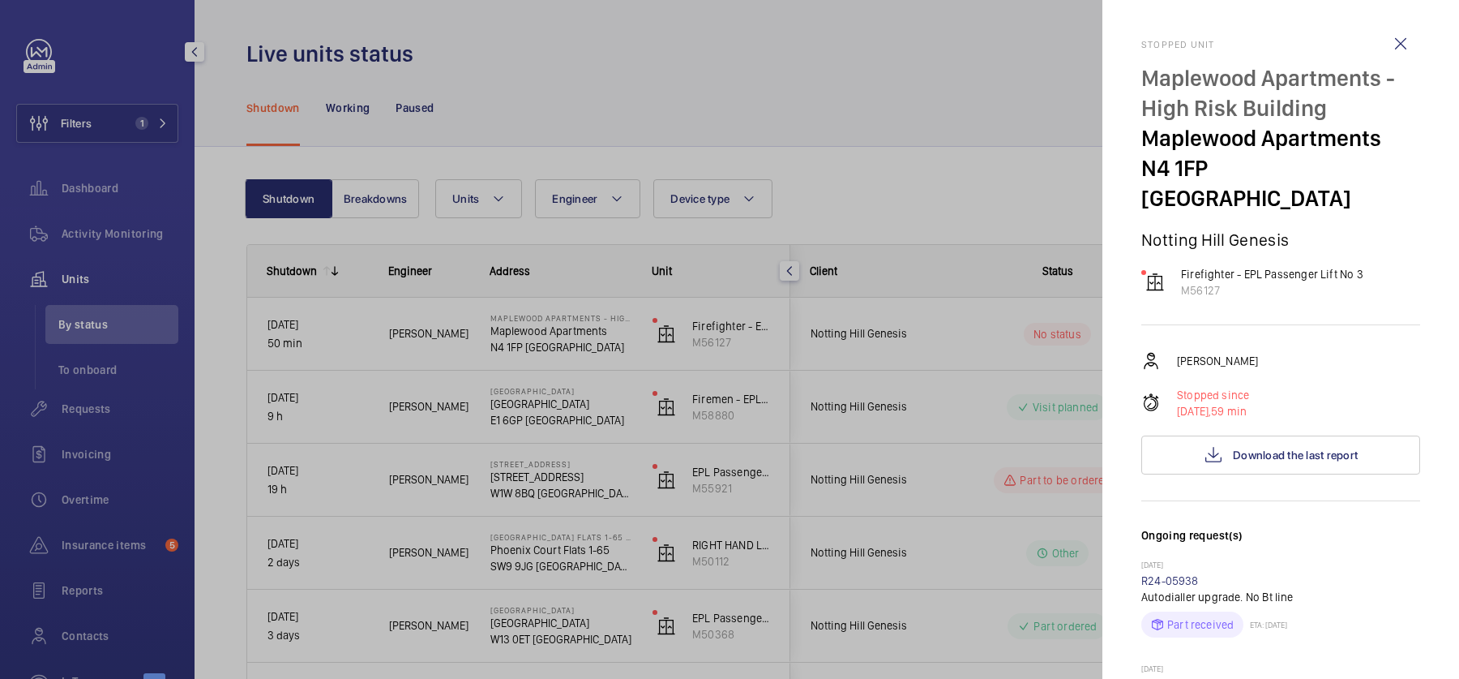
click at [912, 349] on div at bounding box center [729, 339] width 1459 height 679
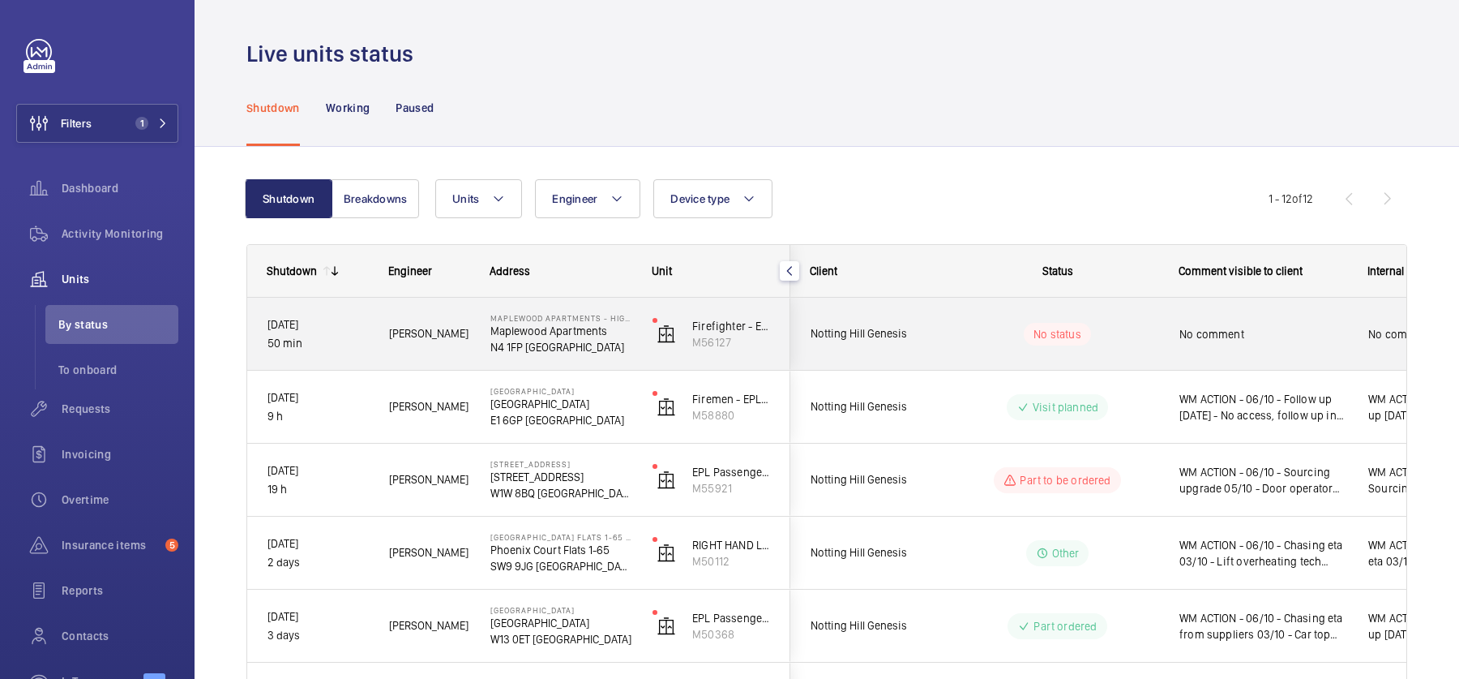
click at [1183, 354] on div "No comment" at bounding box center [1253, 334] width 187 height 70
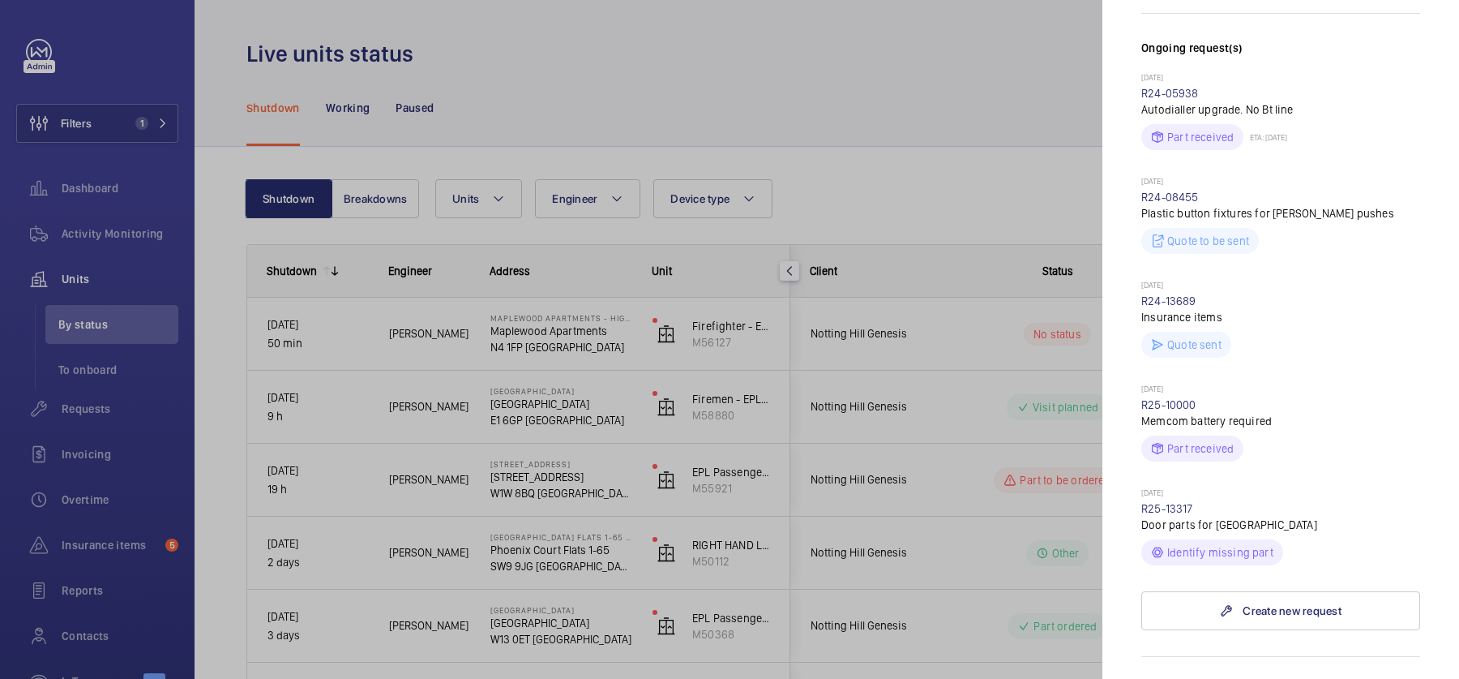
scroll to position [808, 0]
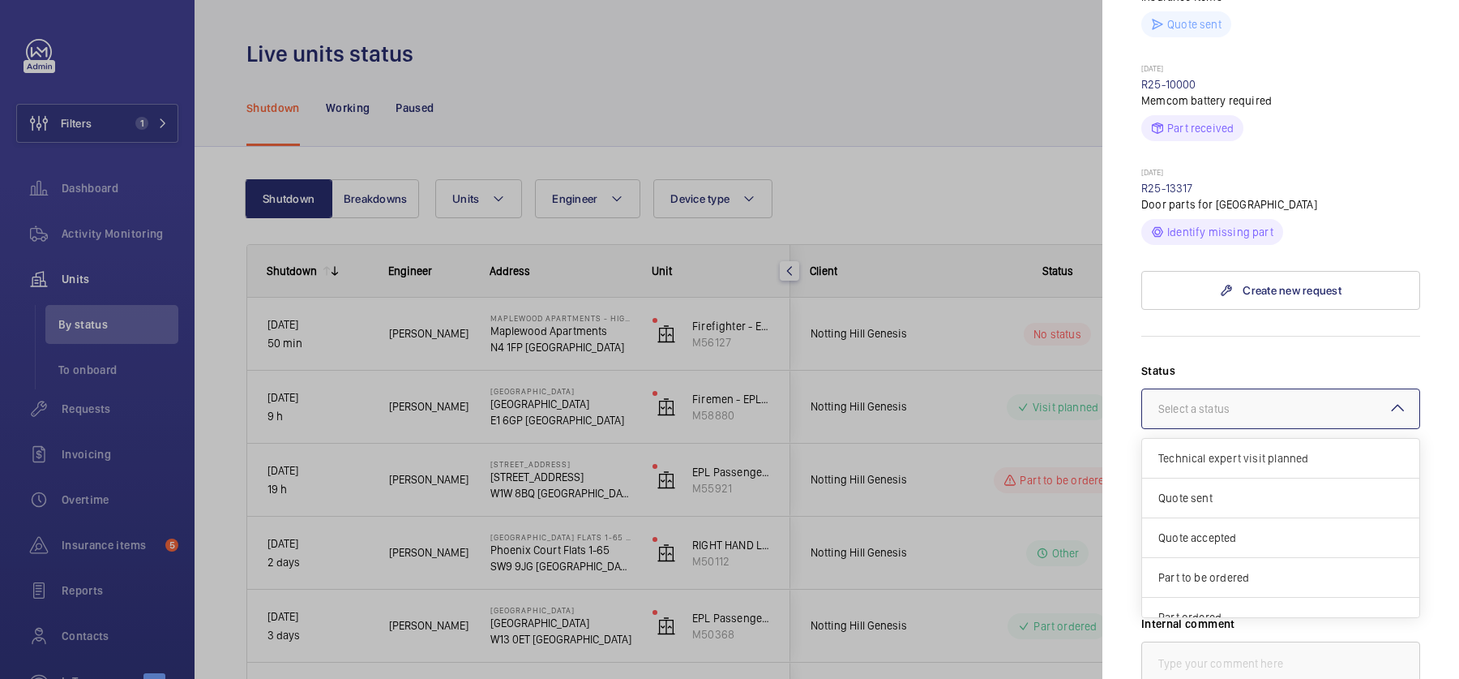
click at [1288, 389] on div at bounding box center [1280, 408] width 277 height 39
click at [1259, 541] on div "Visit planned" at bounding box center [1280, 561] width 277 height 40
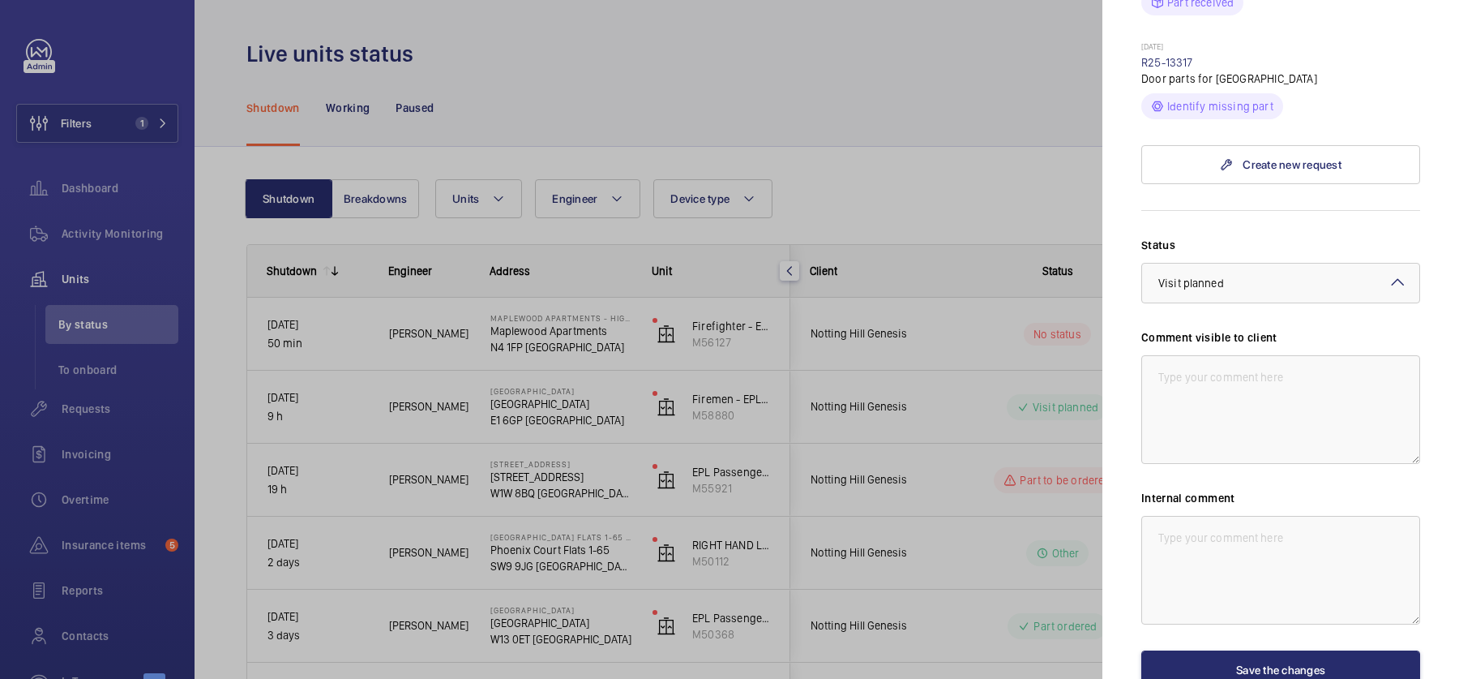
scroll to position [951, 0]
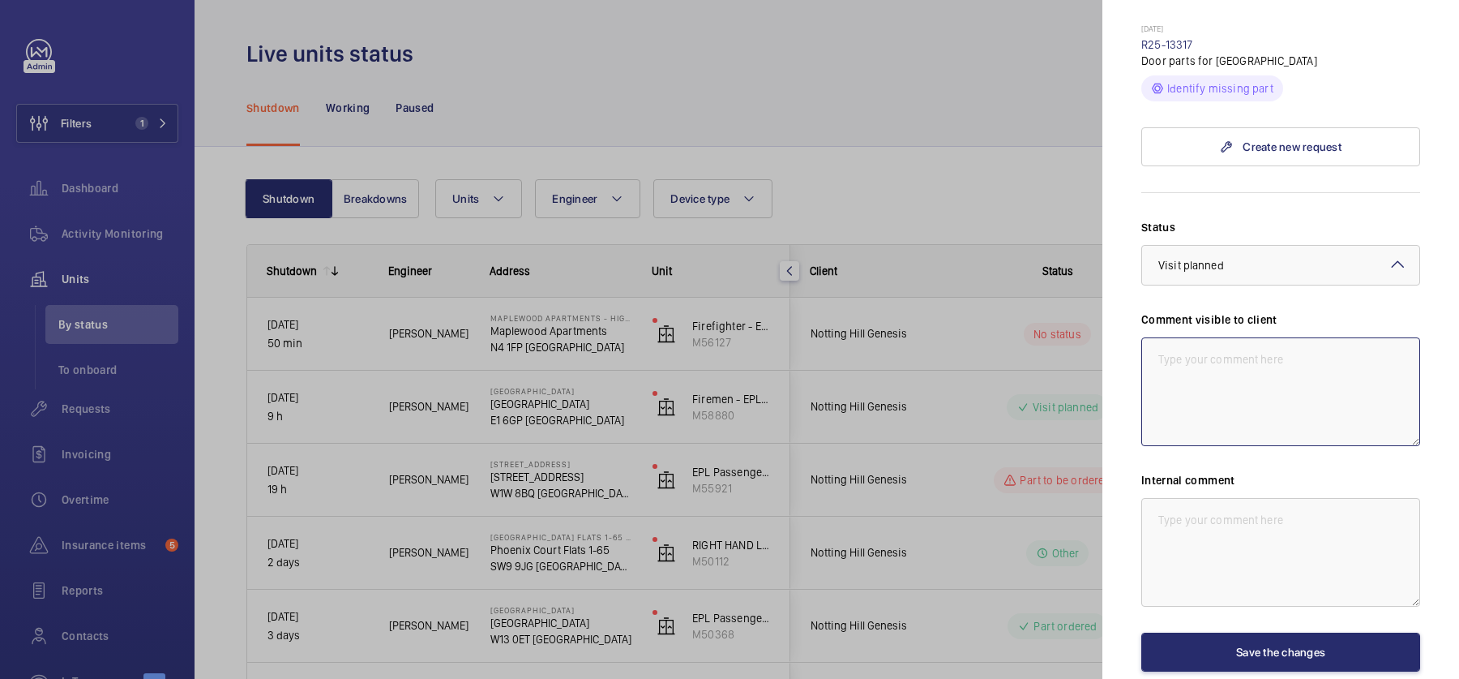
click at [1300, 382] on textarea at bounding box center [1281, 391] width 279 height 109
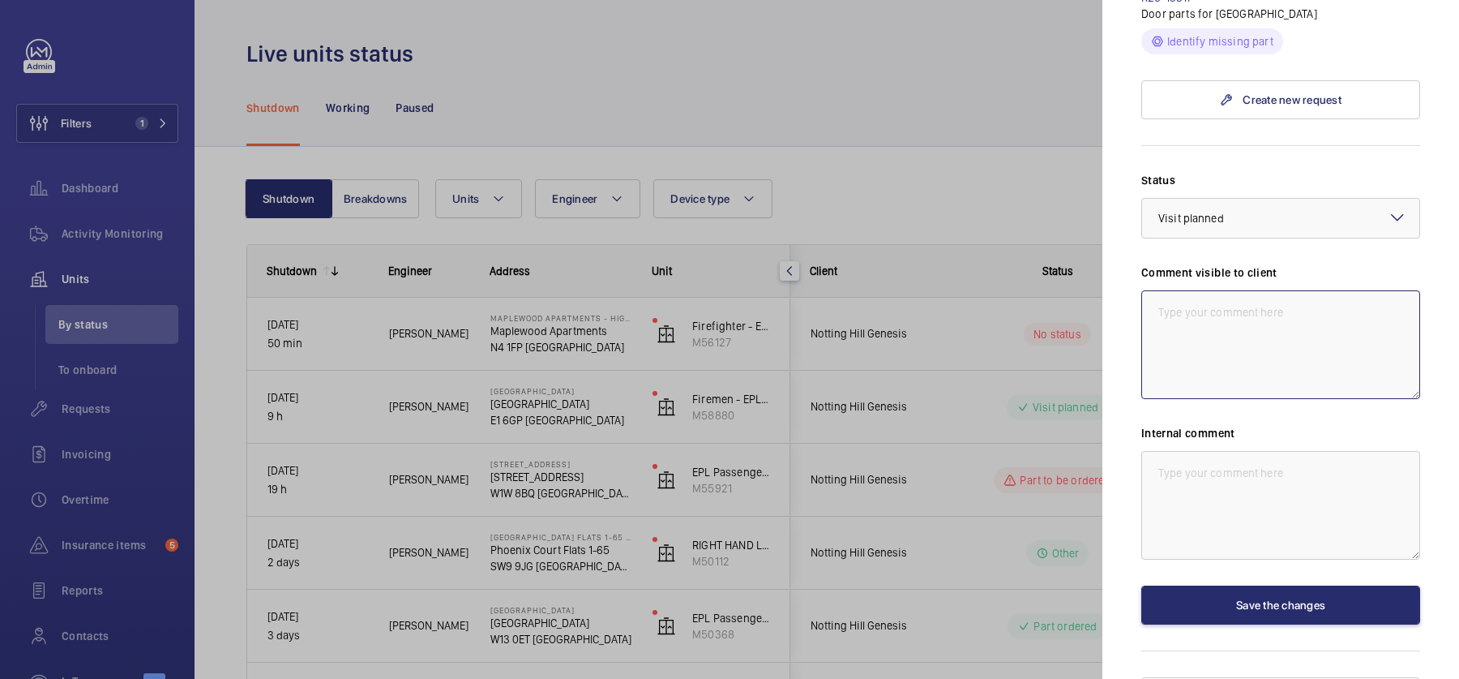
scroll to position [1002, 0]
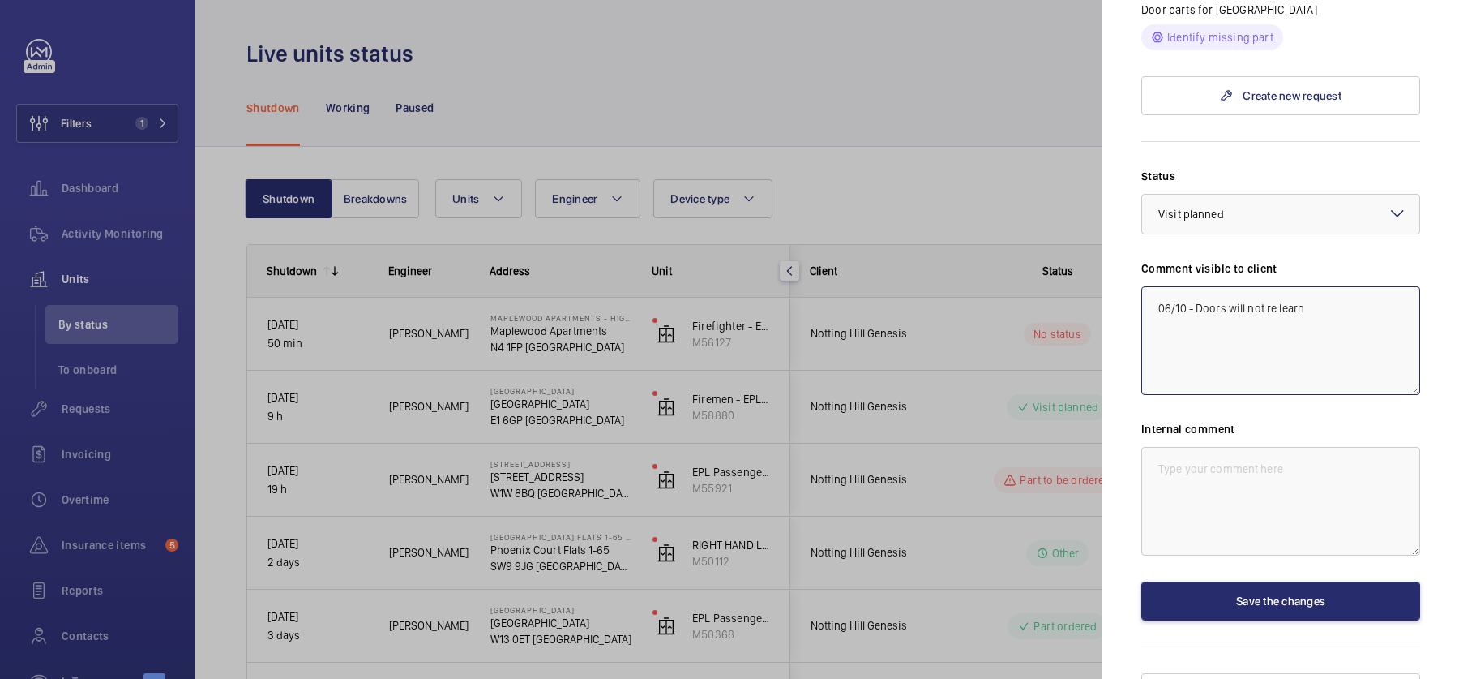
click at [1155, 286] on textarea "06/10 - Doors will not re learn" at bounding box center [1281, 340] width 279 height 109
click at [1341, 286] on textarea "06/10 - Doors will not re learn" at bounding box center [1281, 340] width 279 height 109
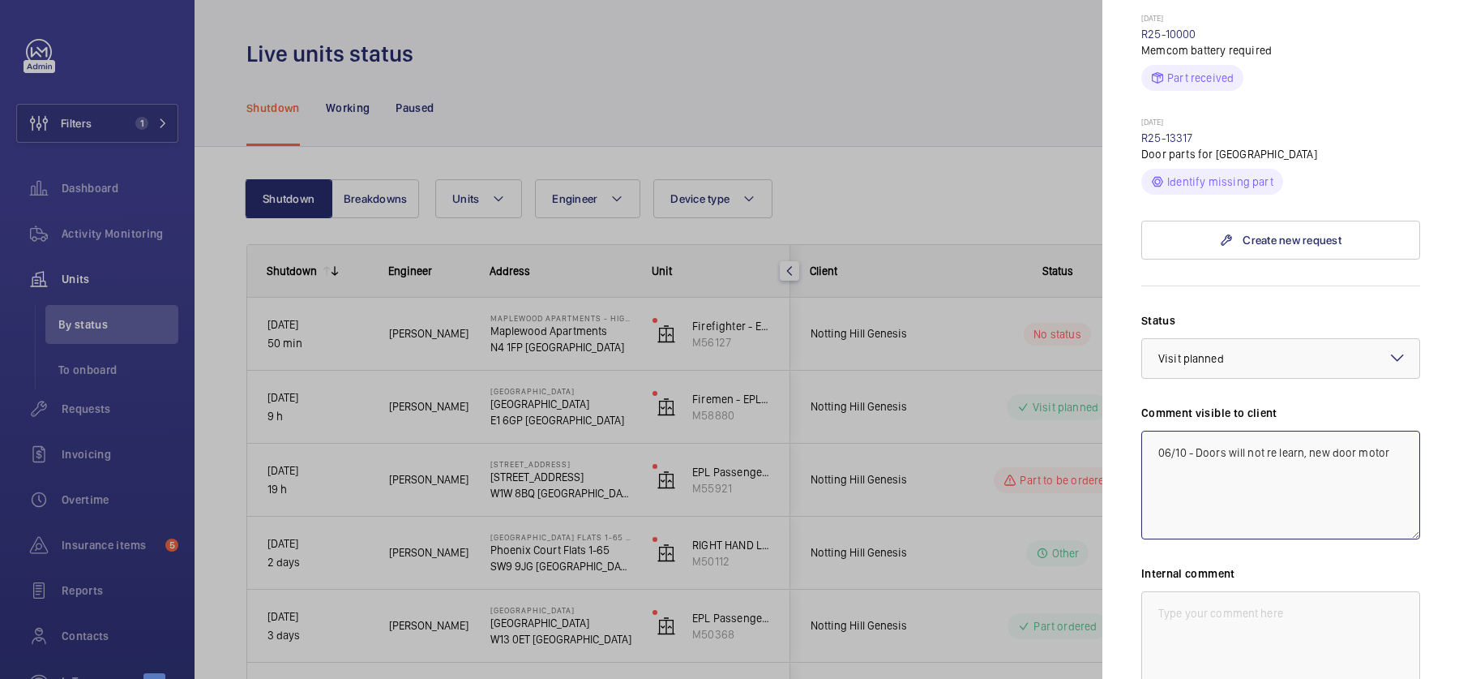
scroll to position [863, 0]
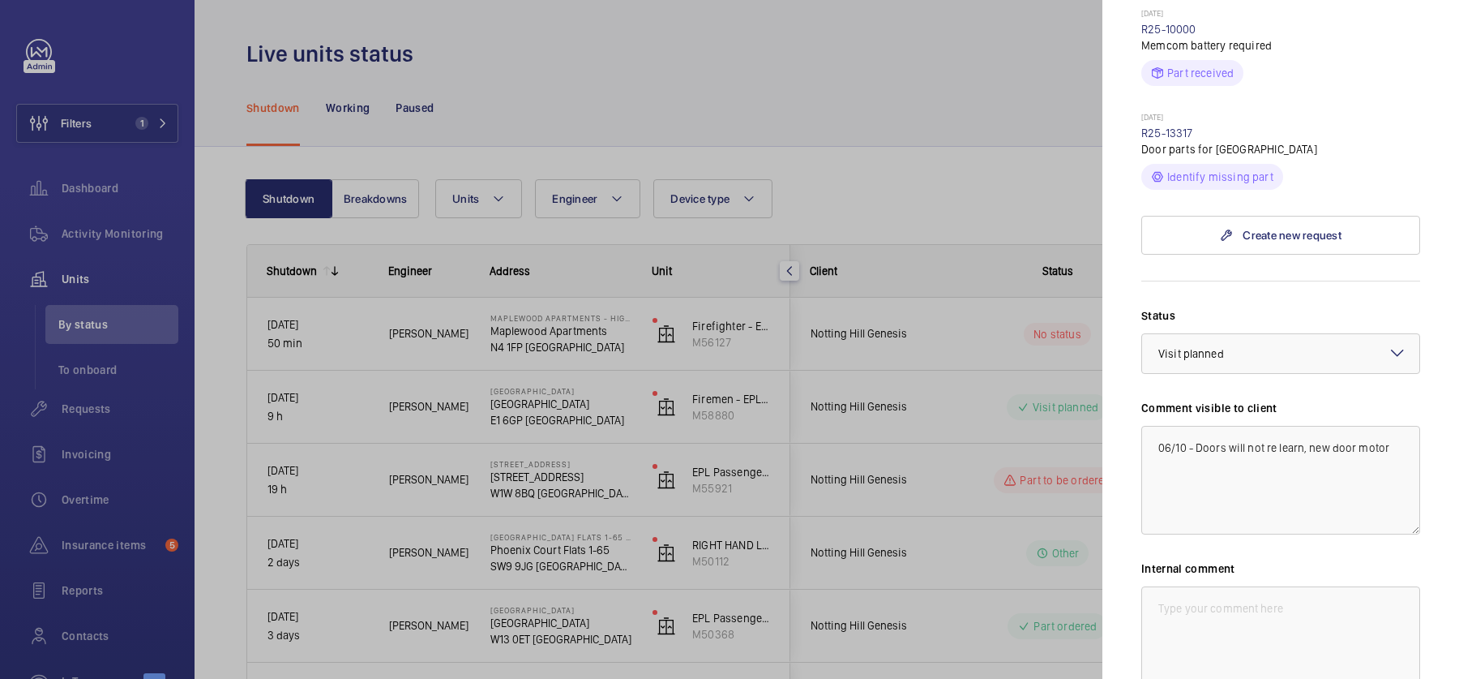
click at [1341, 307] on label "Status" at bounding box center [1281, 315] width 279 height 16
click at [1399, 446] on textarea "06/10 - Doors will not re learn, new door motor" at bounding box center [1281, 480] width 279 height 109
drag, startPoint x: 1360, startPoint y: 461, endPoint x: 1122, endPoint y: 366, distance: 256.8
click at [1123, 366] on mat-sidenav "Stopped unit Maplewood Apartments - High Risk Building [GEOGRAPHIC_DATA] N4 1FP…" at bounding box center [1281, 339] width 357 height 679
click at [1215, 446] on textarea "06/10 - Doors will not re learn, new door motor and door board required" at bounding box center [1281, 480] width 279 height 109
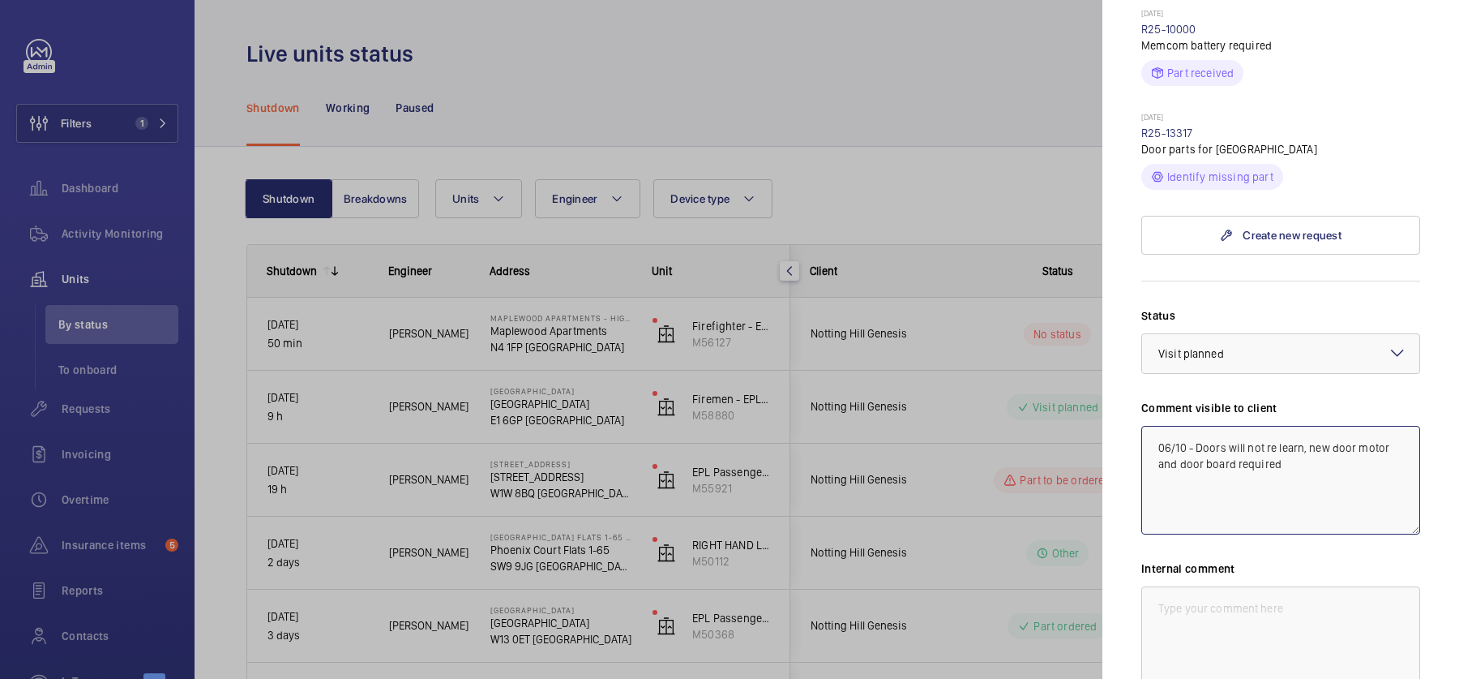
click at [1155, 426] on textarea "06/10 - Doors will not re learn, new door motor and door board required" at bounding box center [1281, 480] width 279 height 109
click at [1178, 426] on textarea "06/10 - Doors will not re learn, new door motor and door board required" at bounding box center [1281, 480] width 279 height 109
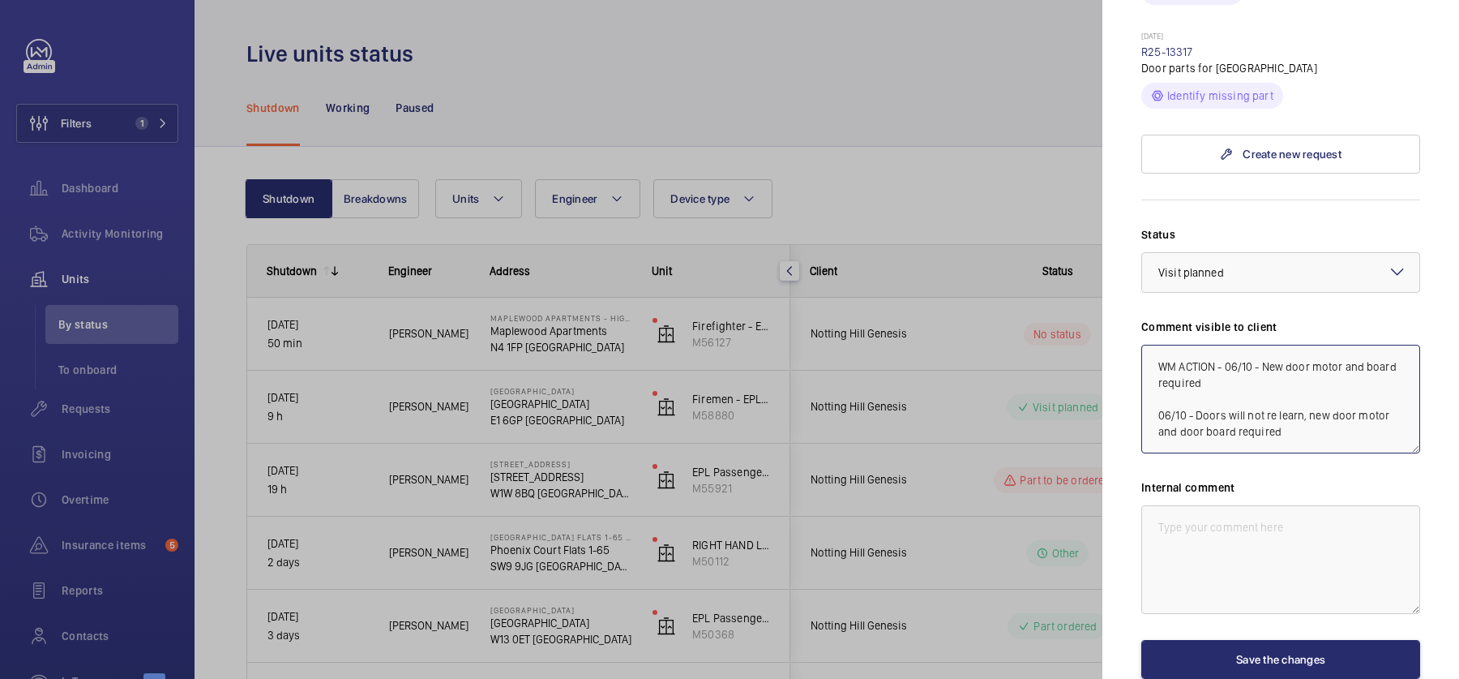
scroll to position [955, 0]
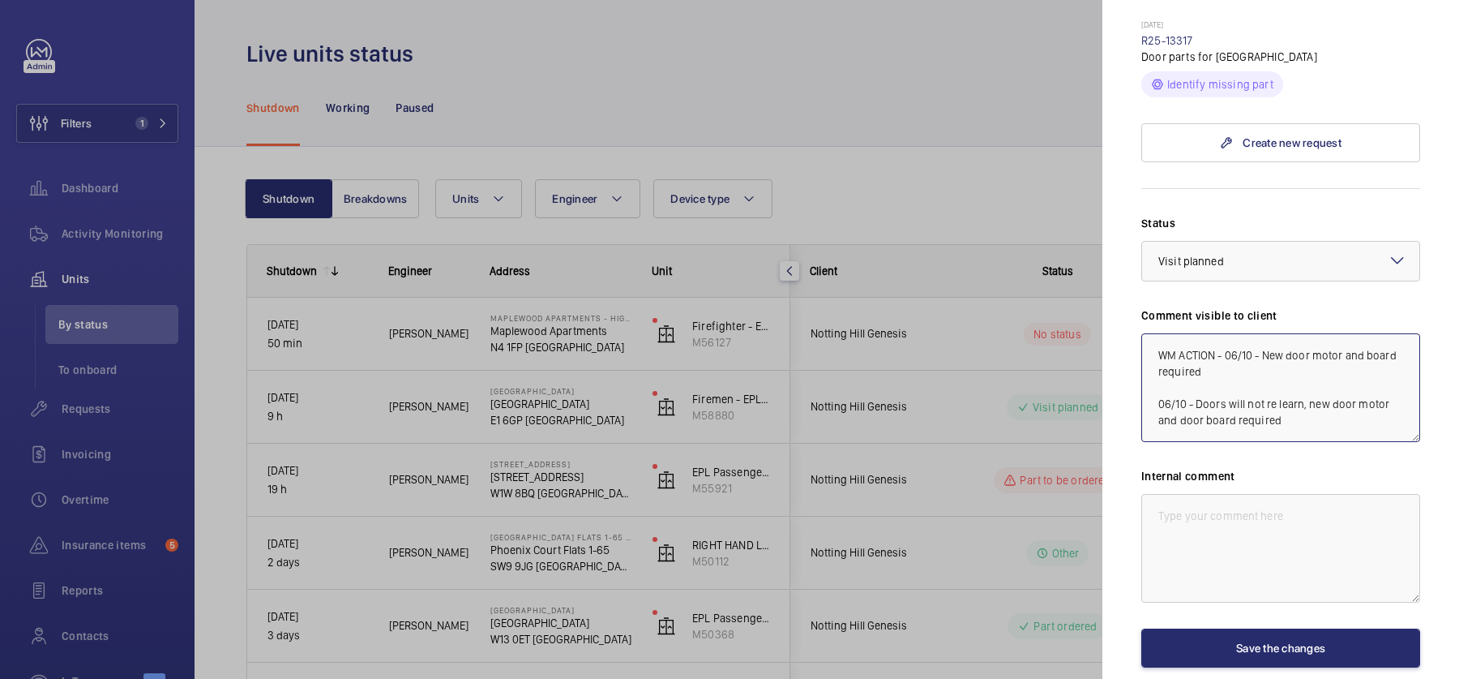
drag, startPoint x: 1303, startPoint y: 389, endPoint x: 1126, endPoint y: 306, distance: 195.1
click at [1126, 306] on mat-sidenav "Stopped unit Maplewood Apartments - High Risk Building [GEOGRAPHIC_DATA] N4 1FP…" at bounding box center [1281, 339] width 357 height 679
type textarea "WM ACTION - 06/10 - New door motor and board required 06/10 - Doors will not re…"
click at [1279, 503] on textarea at bounding box center [1281, 548] width 279 height 109
paste textarea "WM ACTION - 06/10 - New door motor and board required 06/10 - Doors will not re…"
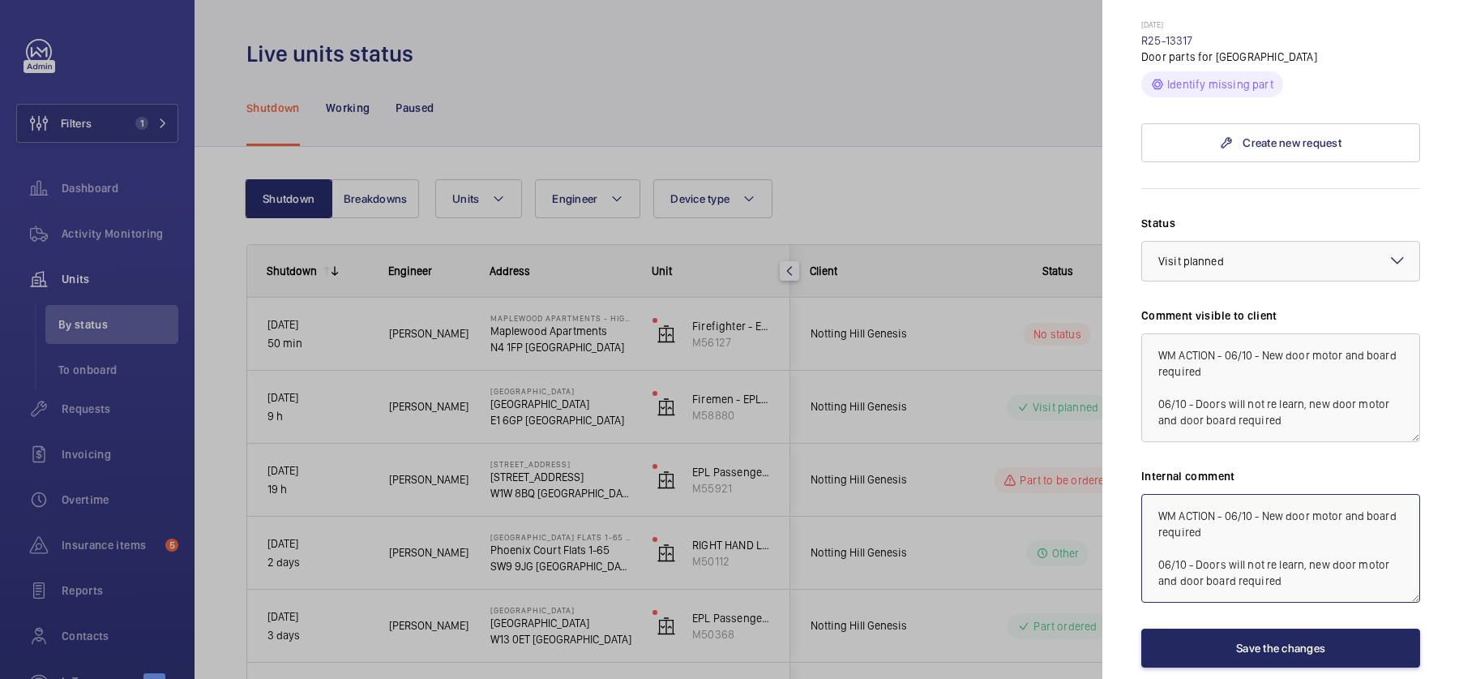
type textarea "WM ACTION - 06/10 - New door motor and board required 06/10 - Doors will not re…"
click at [1243, 628] on button "Save the changes" at bounding box center [1281, 647] width 279 height 39
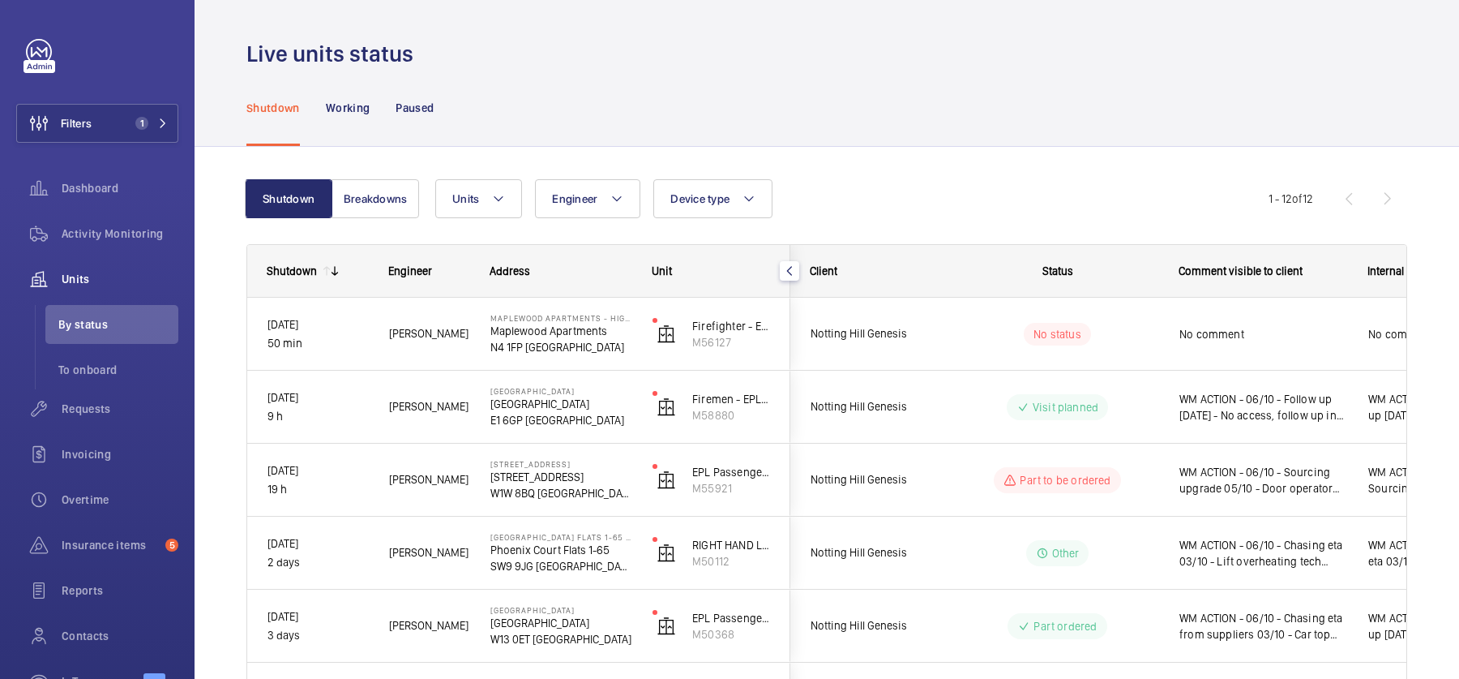
scroll to position [0, 0]
